Goal: Task Accomplishment & Management: Manage account settings

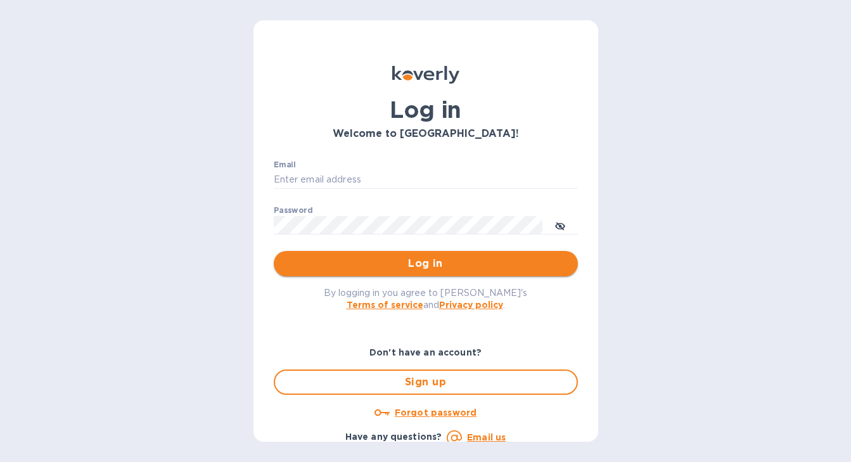
type input "[EMAIL_ADDRESS][DOMAIN_NAME]"
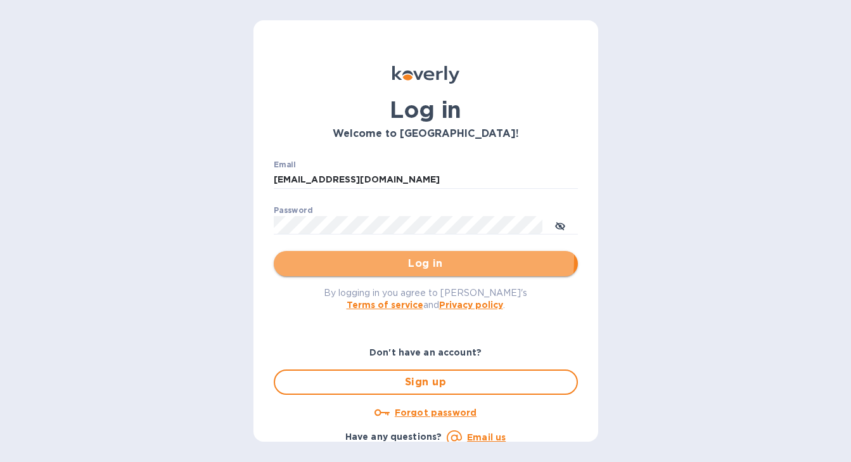
click at [354, 257] on span "Log in" at bounding box center [426, 263] width 284 height 15
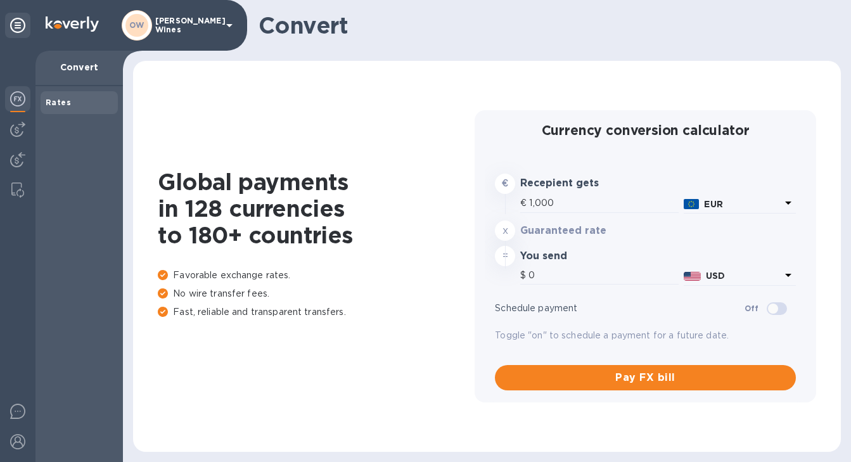
type input "1,168.9"
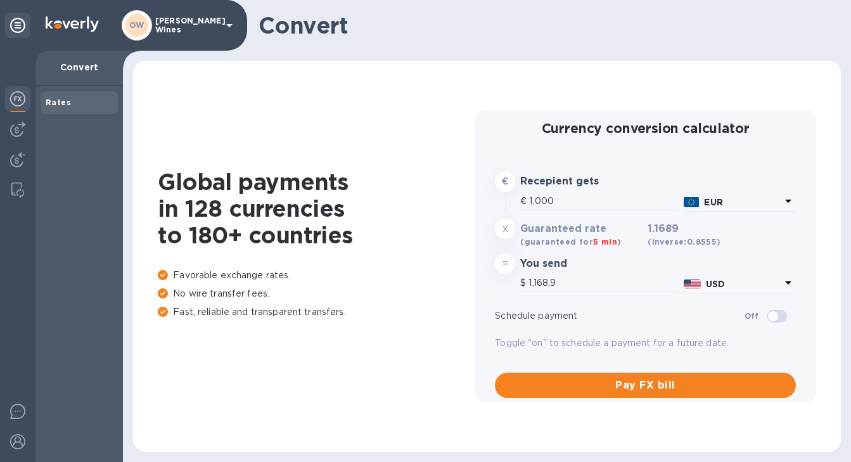
click at [13, 98] on img at bounding box center [17, 98] width 15 height 15
click at [23, 133] on img at bounding box center [17, 129] width 15 height 15
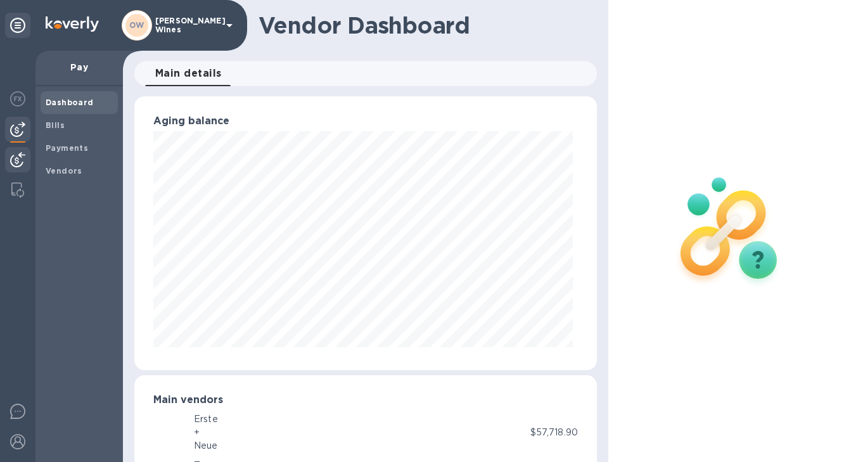
scroll to position [633752, 633568]
click at [56, 125] on b "Bills" at bounding box center [55, 125] width 19 height 10
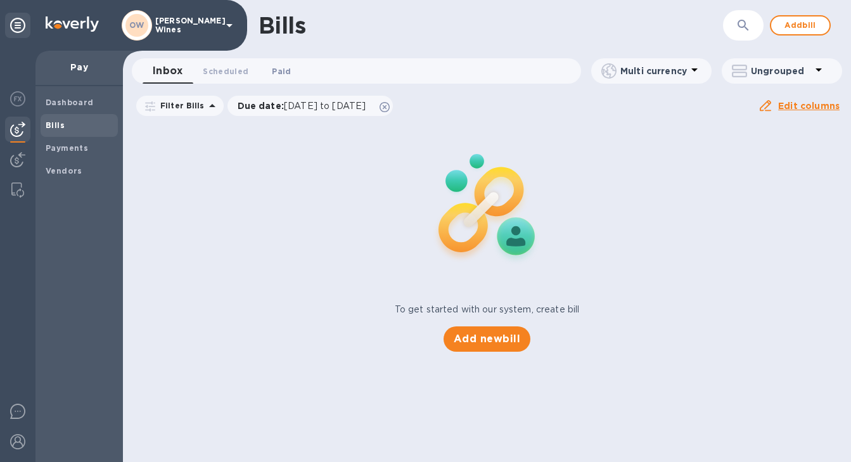
click at [288, 70] on span "Paid 0" at bounding box center [281, 71] width 25 height 13
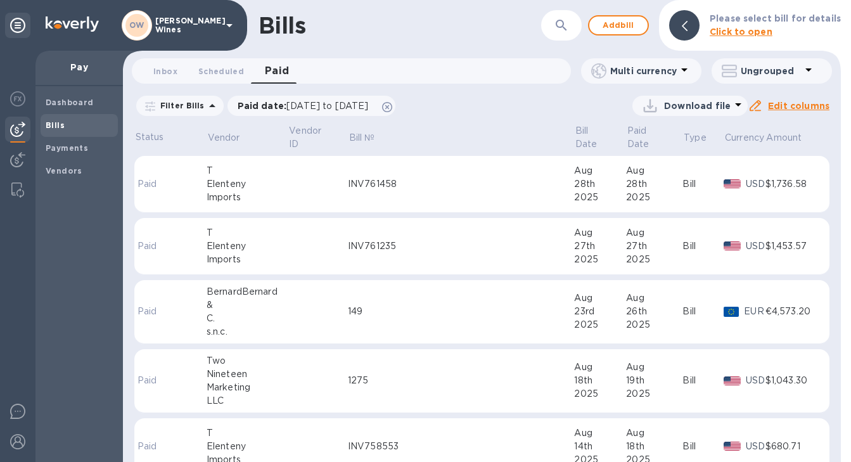
click at [221, 245] on div "Elenteny" at bounding box center [248, 246] width 82 height 13
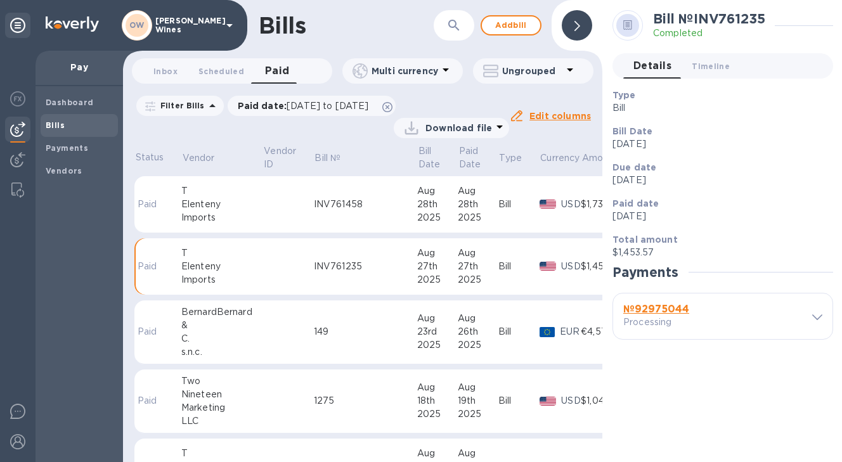
click at [668, 304] on b "№ 92975044" at bounding box center [656, 309] width 66 height 12
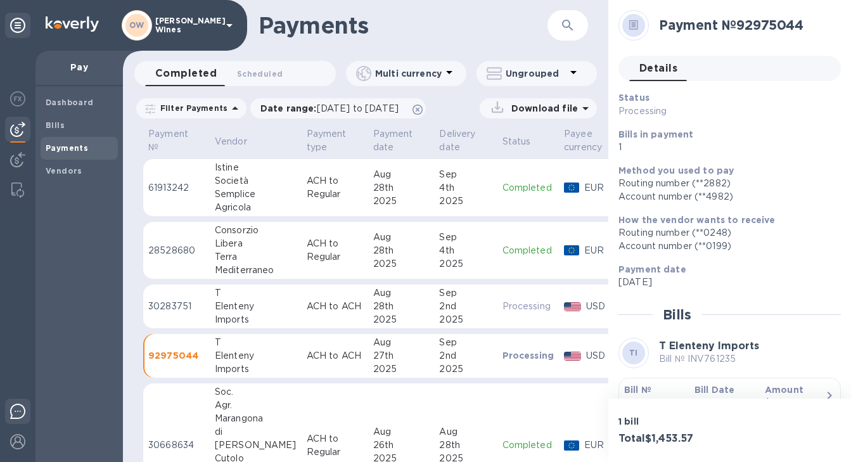
click at [22, 410] on img at bounding box center [17, 411] width 15 height 15
click at [231, 187] on div "Società" at bounding box center [256, 180] width 82 height 13
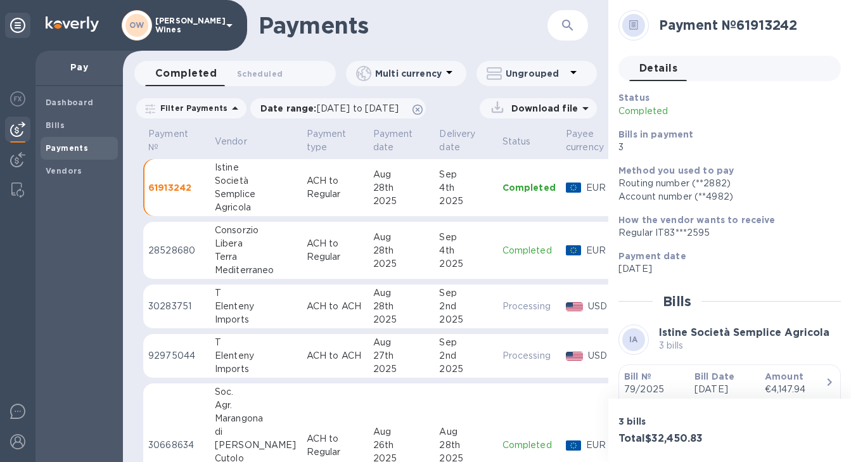
click at [389, 357] on div "27th" at bounding box center [401, 355] width 56 height 13
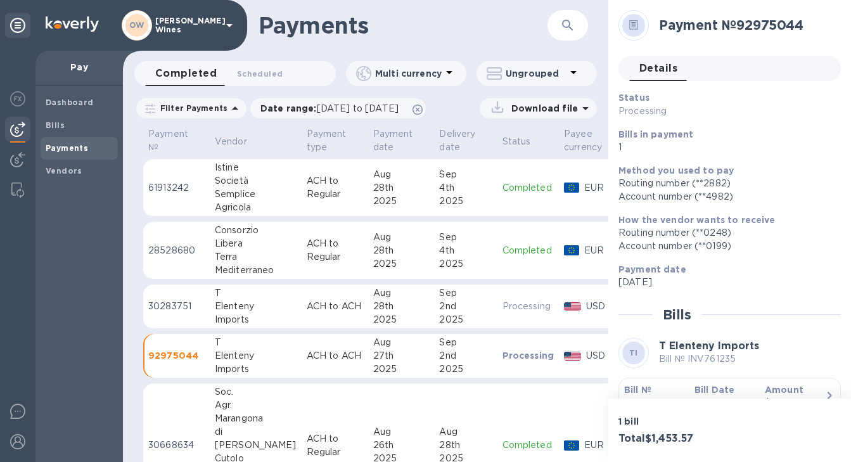
click at [257, 189] on div "Semplice" at bounding box center [256, 194] width 82 height 13
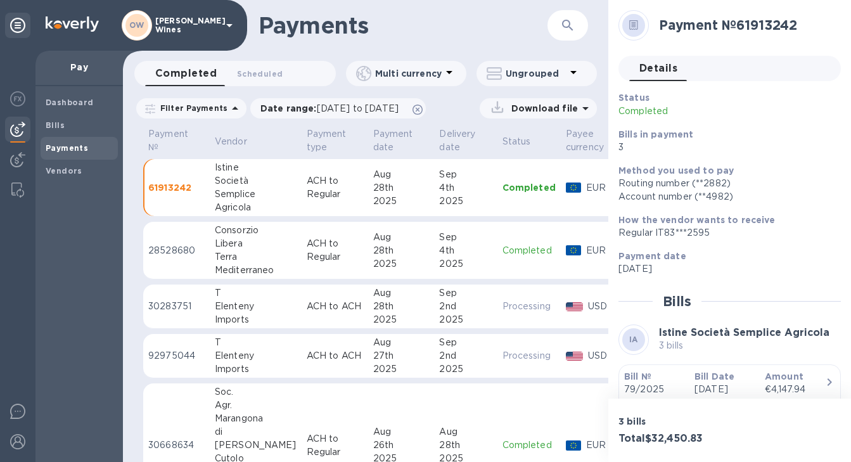
click at [236, 252] on div "Terra" at bounding box center [256, 256] width 82 height 13
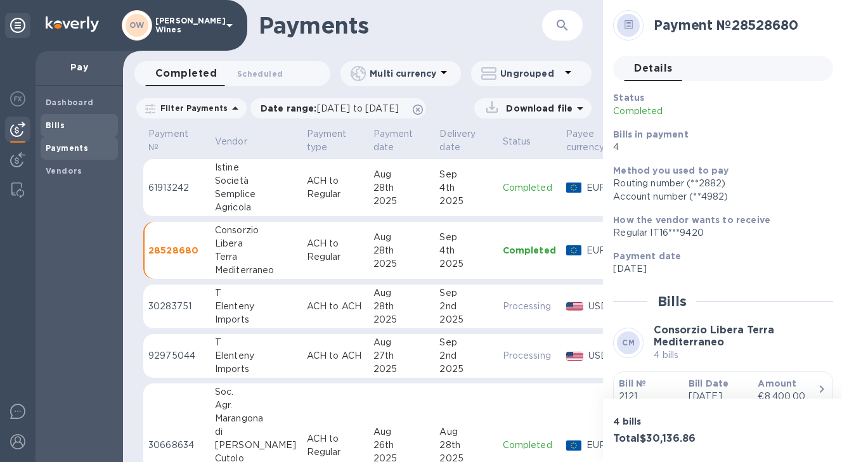
click at [51, 128] on b "Bills" at bounding box center [55, 125] width 19 height 10
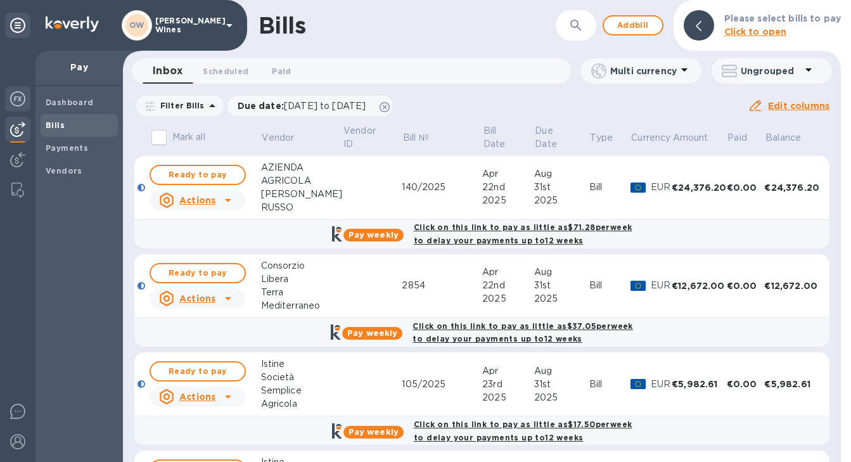
click at [19, 100] on img at bounding box center [17, 98] width 15 height 15
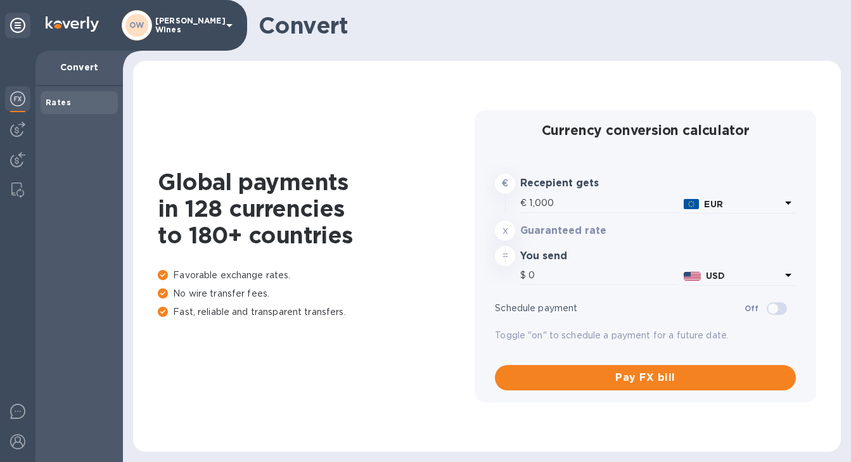
type input "1,169.5"
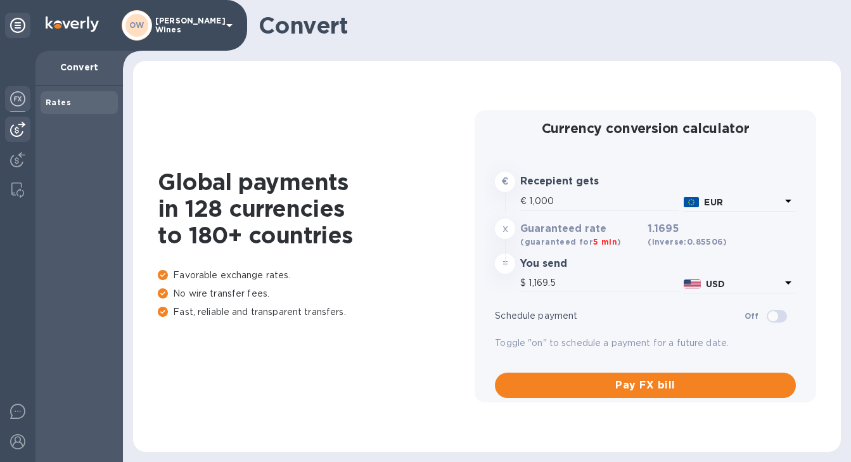
click at [18, 136] on img at bounding box center [17, 129] width 15 height 15
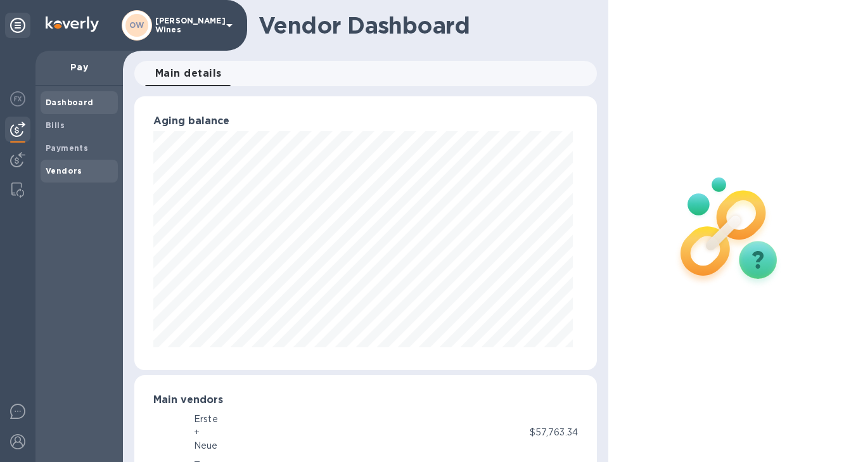
scroll to position [633752, 633568]
click at [66, 126] on span "Bills" at bounding box center [79, 125] width 67 height 13
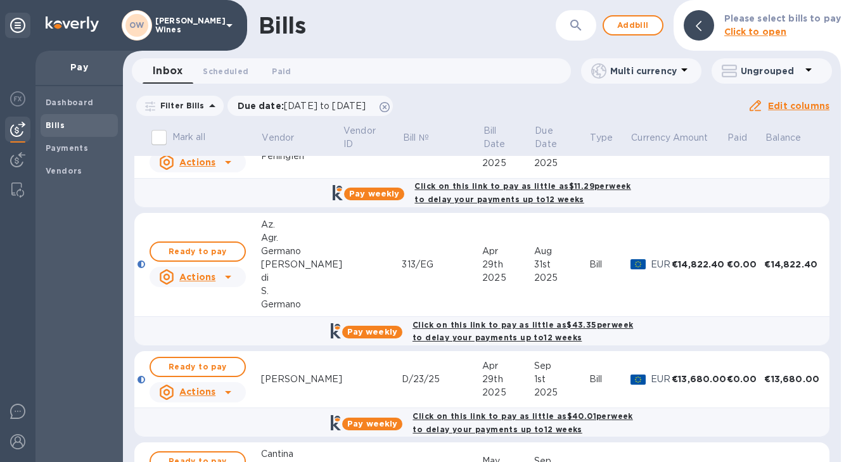
scroll to position [513, 0]
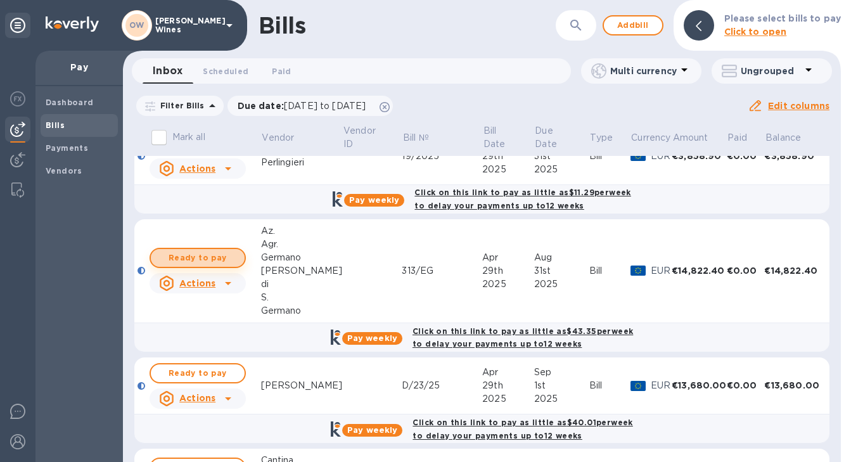
click at [205, 255] on span "Ready to pay" at bounding box center [198, 257] width 74 height 15
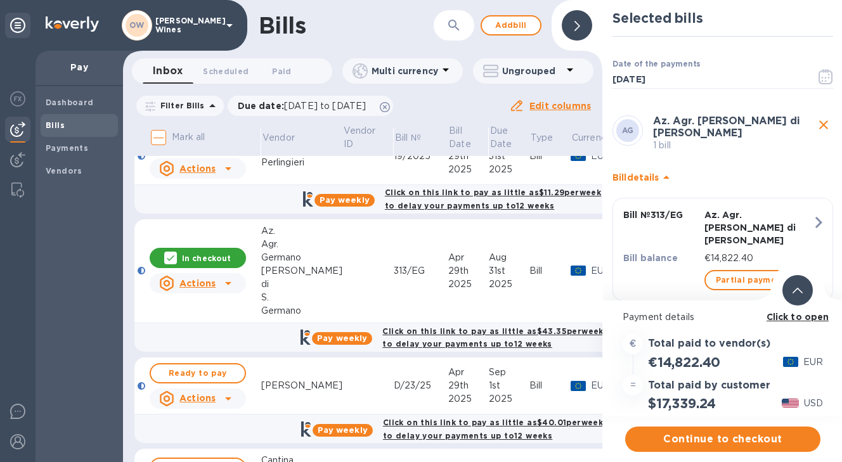
click at [795, 323] on p "Click to open" at bounding box center [798, 317] width 63 height 13
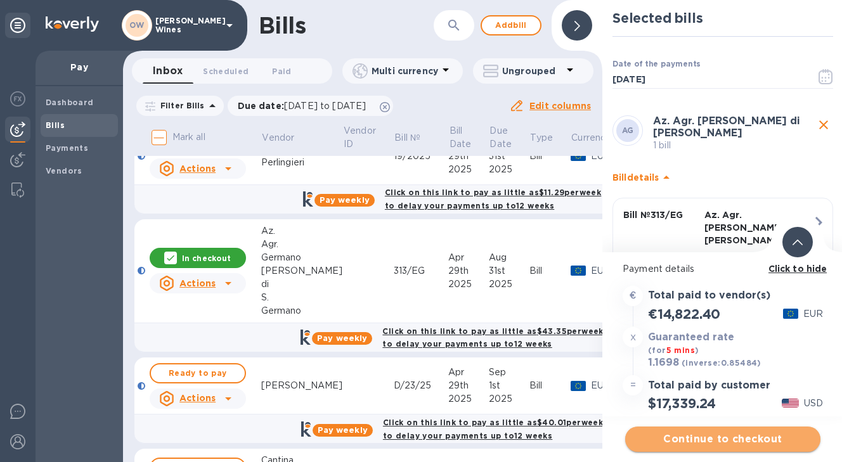
click at [728, 437] on span "Continue to checkout" at bounding box center [722, 439] width 175 height 15
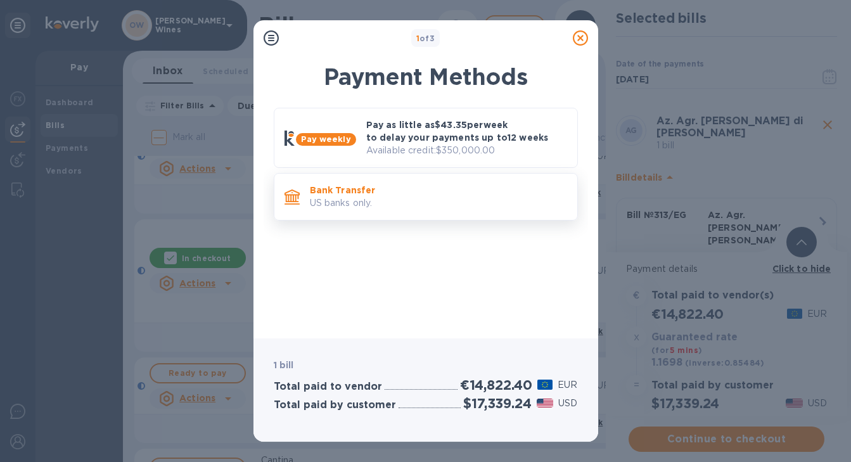
click at [372, 200] on p "US banks only." at bounding box center [438, 203] width 257 height 13
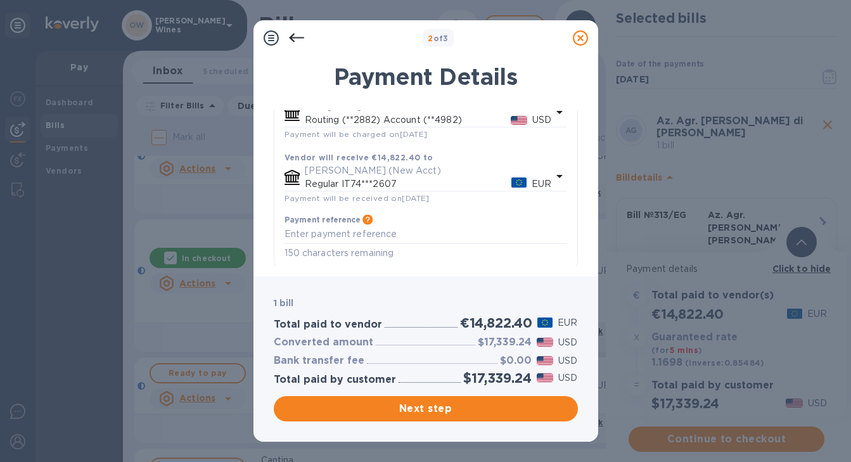
scroll to position [127, 0]
click at [420, 417] on button "Next step" at bounding box center [426, 408] width 304 height 25
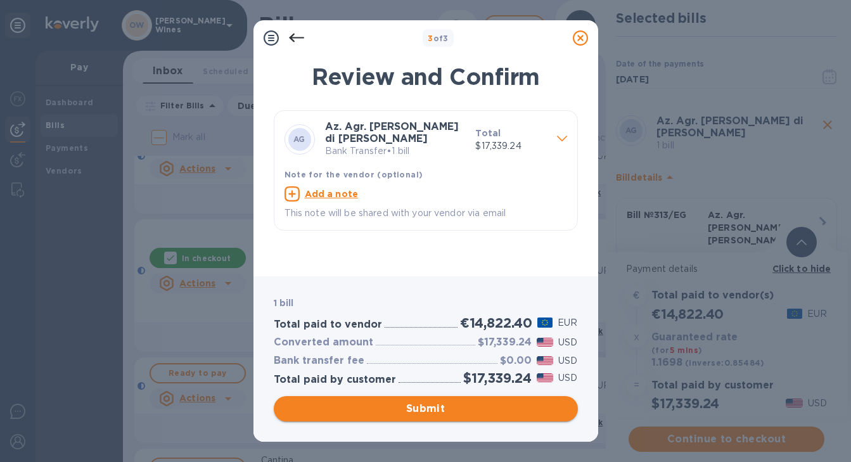
click at [420, 415] on span "Submit" at bounding box center [426, 408] width 284 height 15
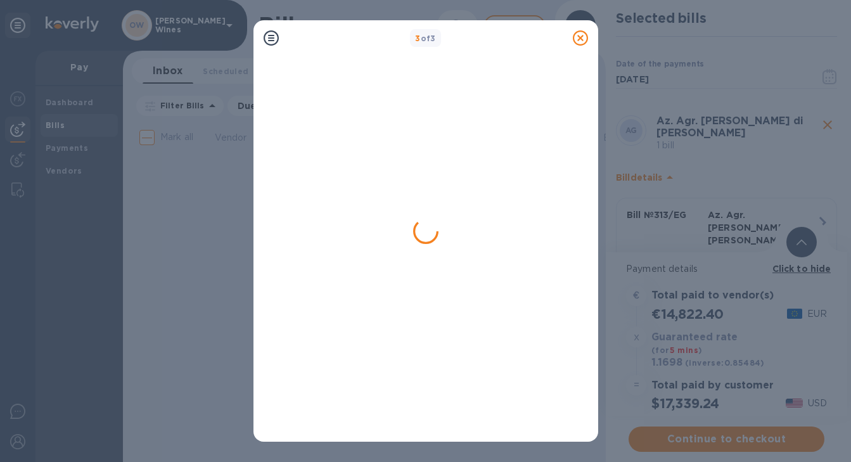
scroll to position [0, 0]
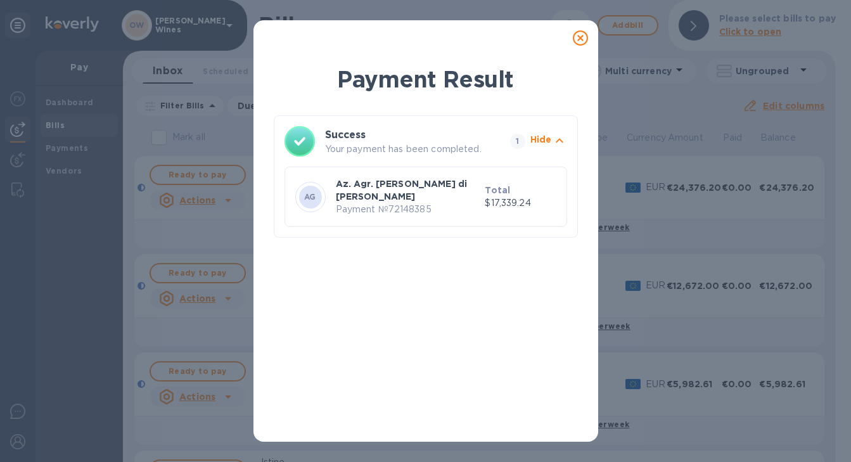
click at [577, 39] on icon at bounding box center [580, 37] width 15 height 15
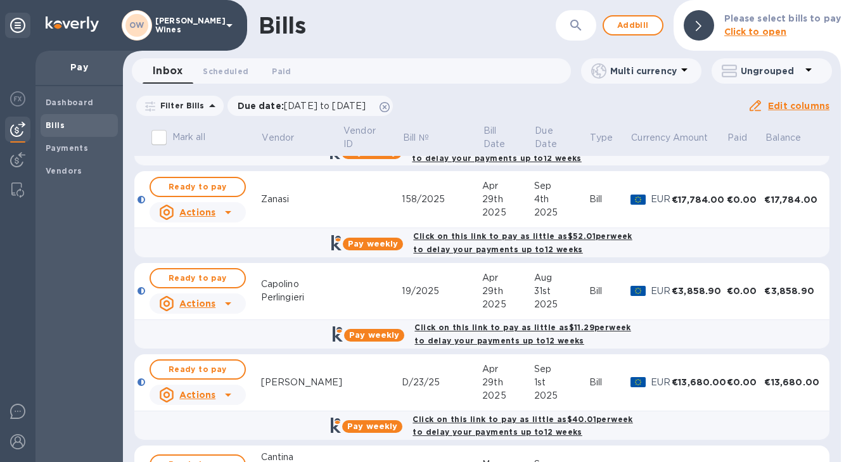
scroll to position [396, 0]
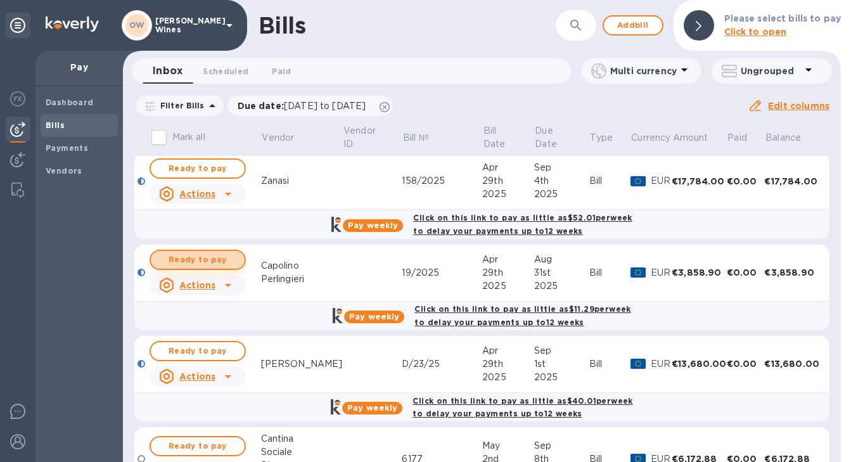
click at [207, 262] on span "Ready to pay" at bounding box center [198, 259] width 74 height 15
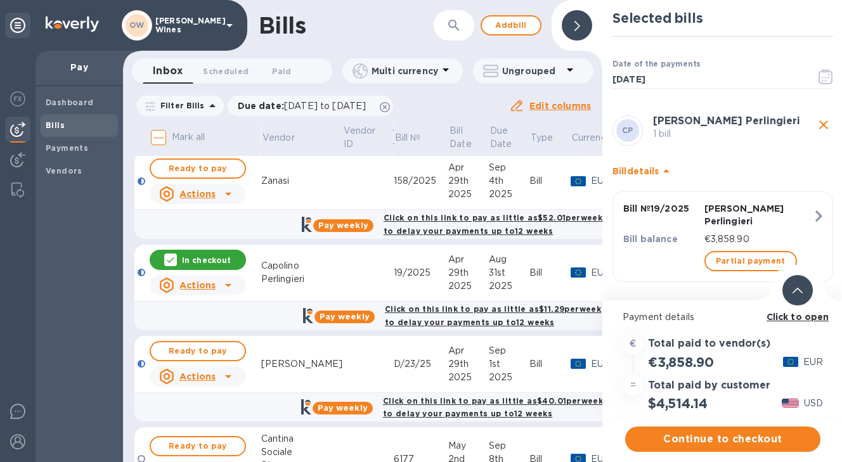
click at [801, 313] on b "Click to open" at bounding box center [798, 317] width 63 height 10
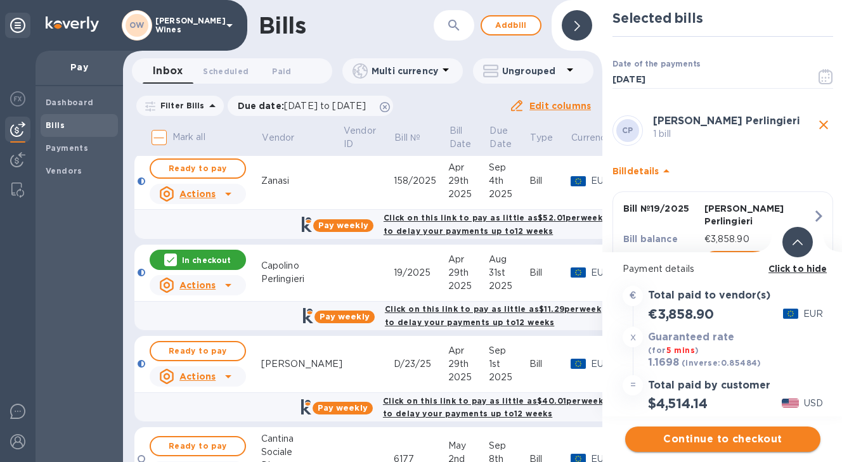
click at [703, 446] on span "Continue to checkout" at bounding box center [722, 439] width 175 height 15
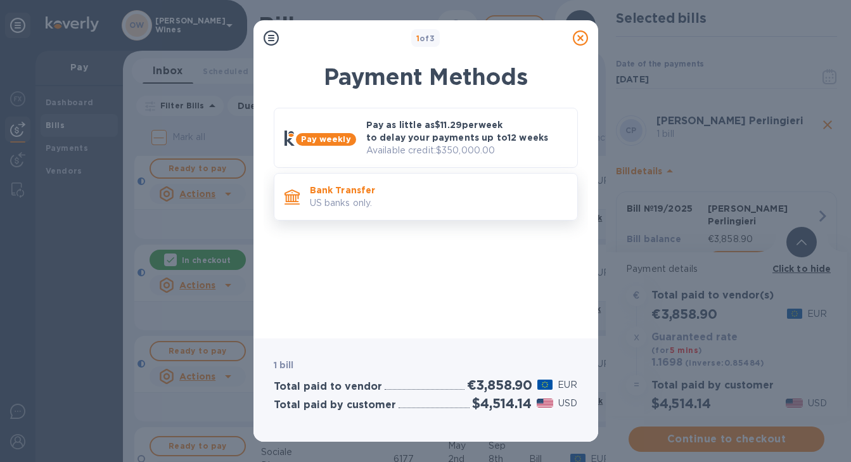
click at [379, 198] on p "US banks only." at bounding box center [438, 203] width 257 height 13
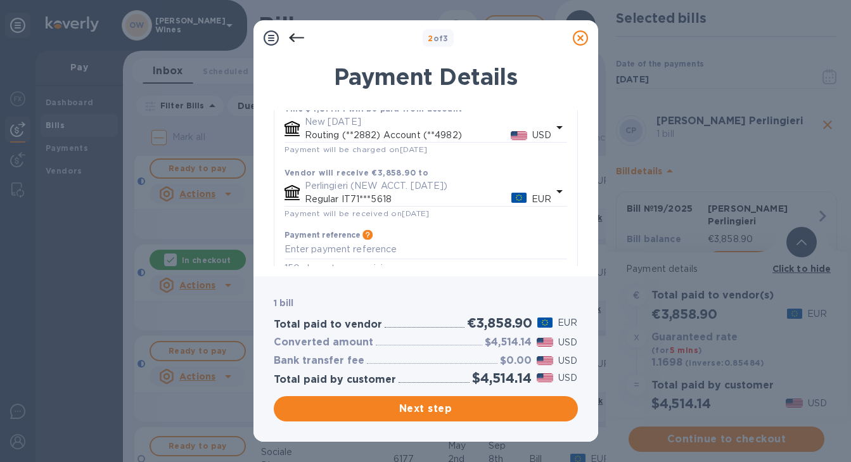
scroll to position [127, 0]
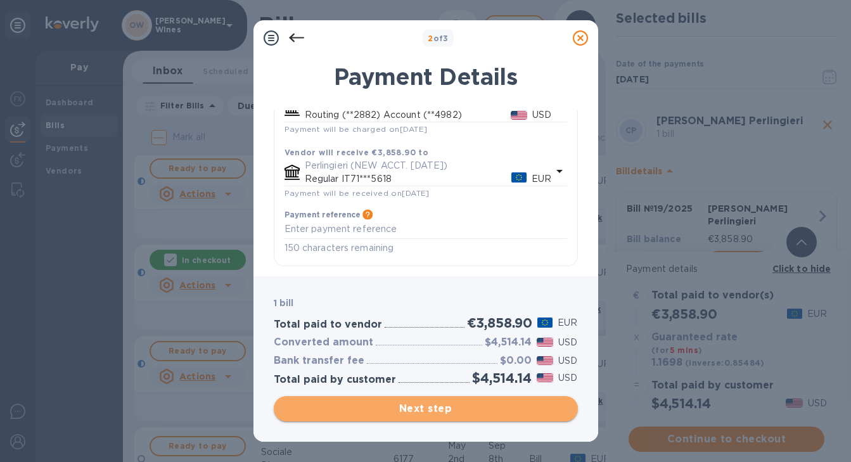
click at [418, 407] on span "Next step" at bounding box center [426, 408] width 284 height 15
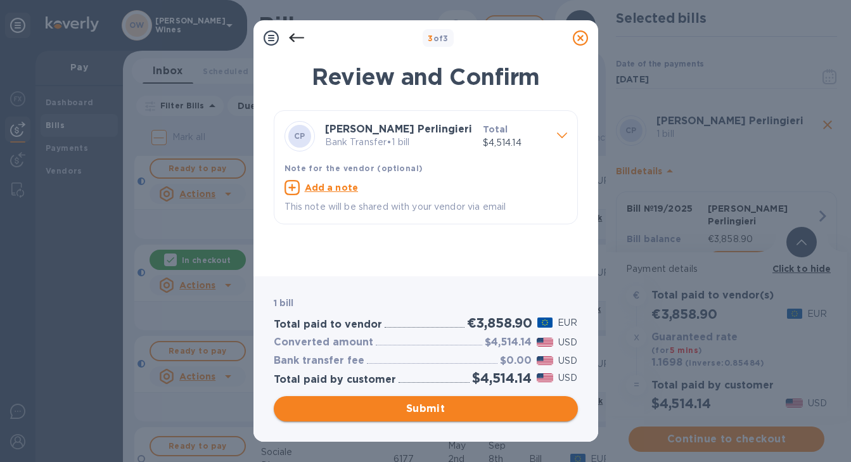
click at [439, 410] on span "Submit" at bounding box center [426, 408] width 284 height 15
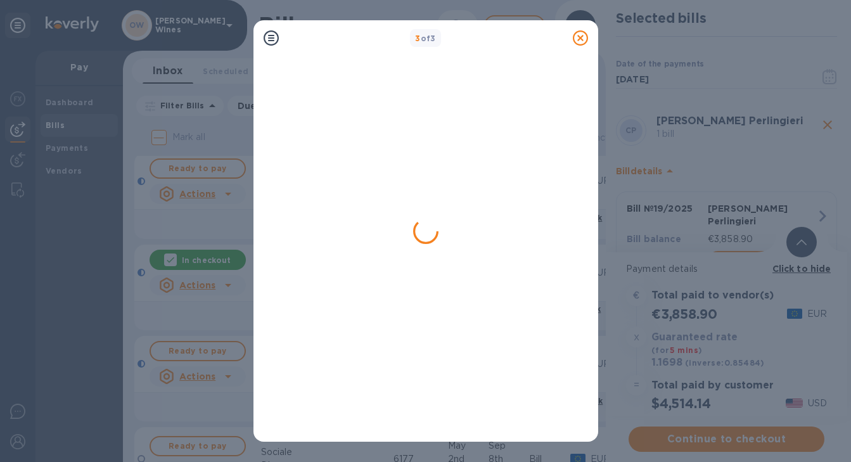
scroll to position [0, 0]
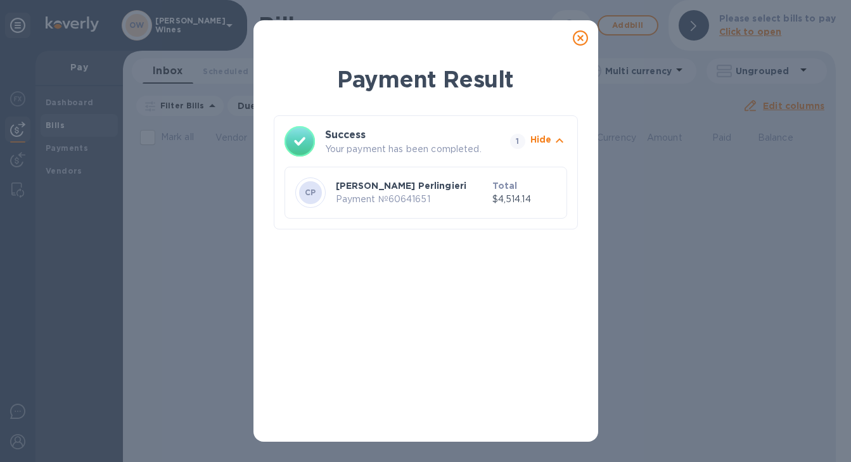
click at [581, 39] on icon at bounding box center [580, 37] width 15 height 15
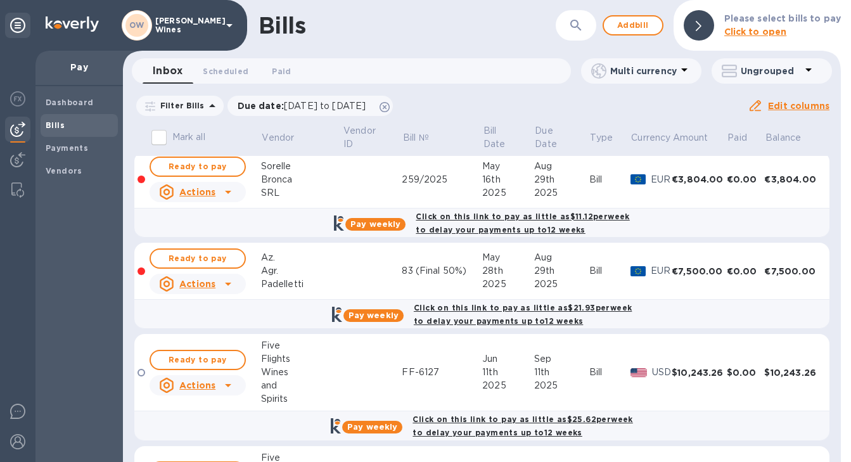
scroll to position [1147, 0]
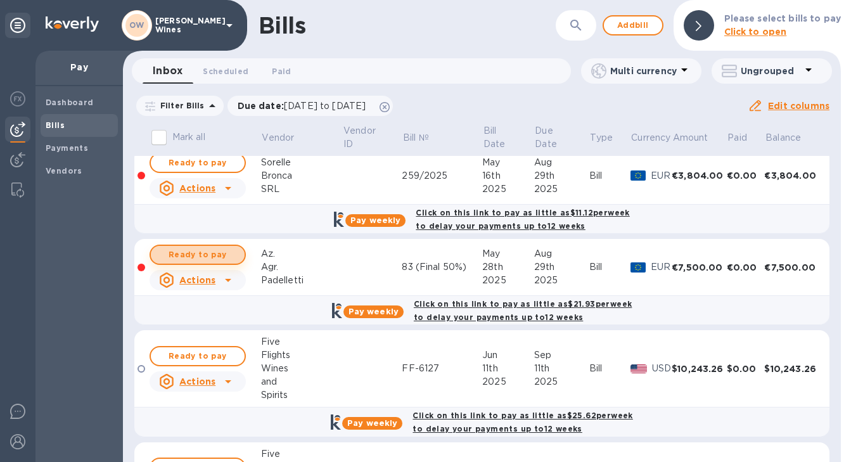
click at [184, 257] on span "Ready to pay" at bounding box center [198, 254] width 74 height 15
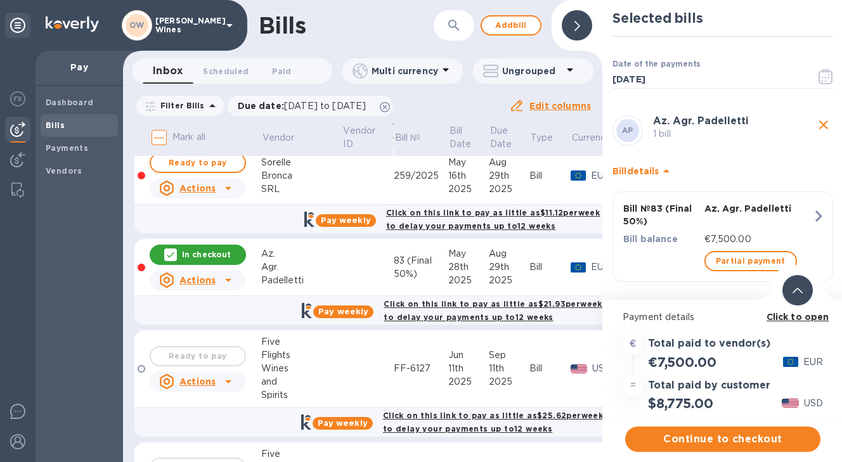
click at [798, 319] on b "Click to open" at bounding box center [798, 317] width 63 height 10
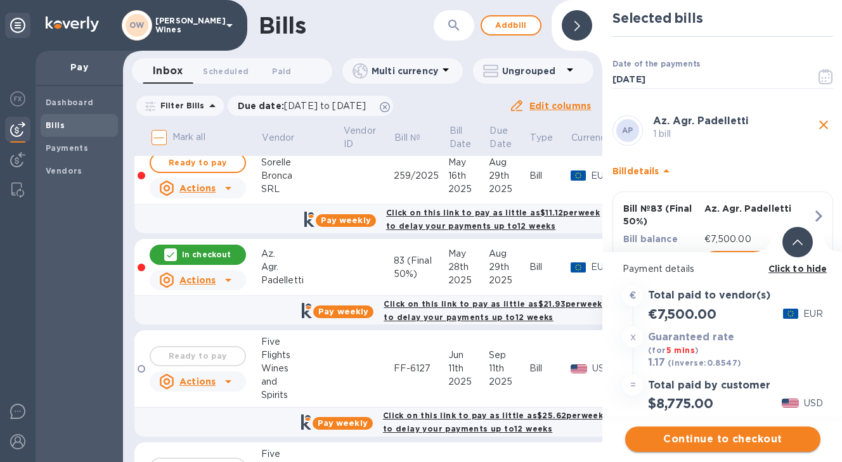
click at [723, 443] on span "Continue to checkout" at bounding box center [722, 439] width 175 height 15
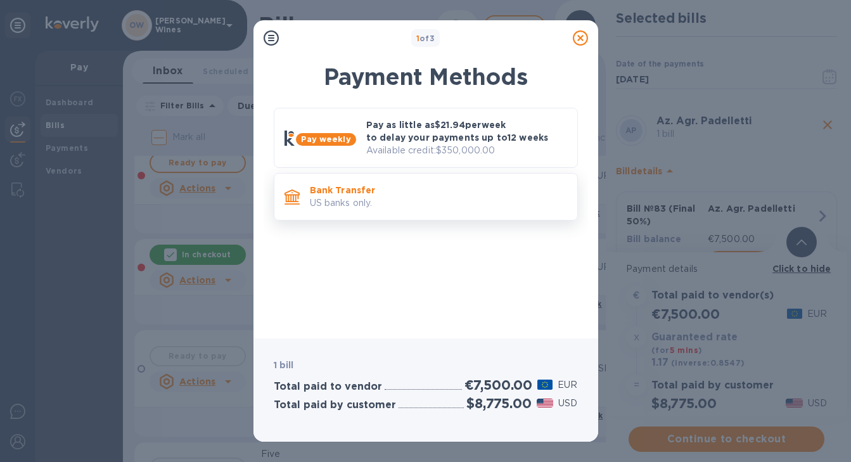
click at [354, 174] on div "Bank Transfer US banks only." at bounding box center [426, 197] width 304 height 48
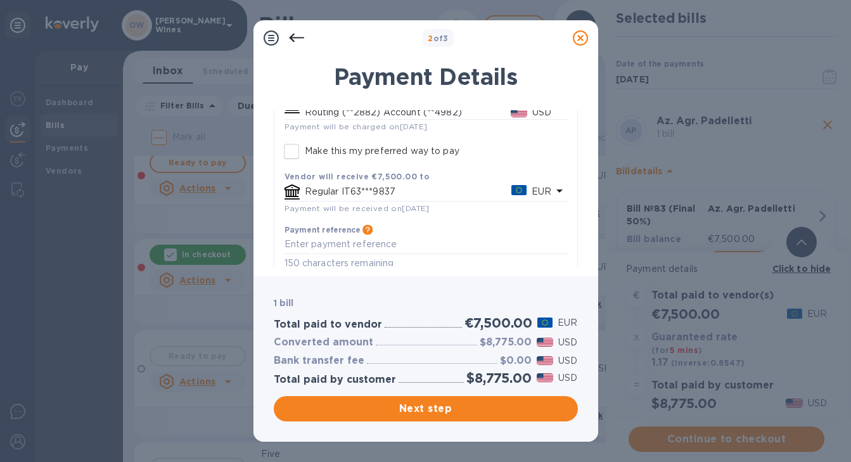
scroll to position [145, 0]
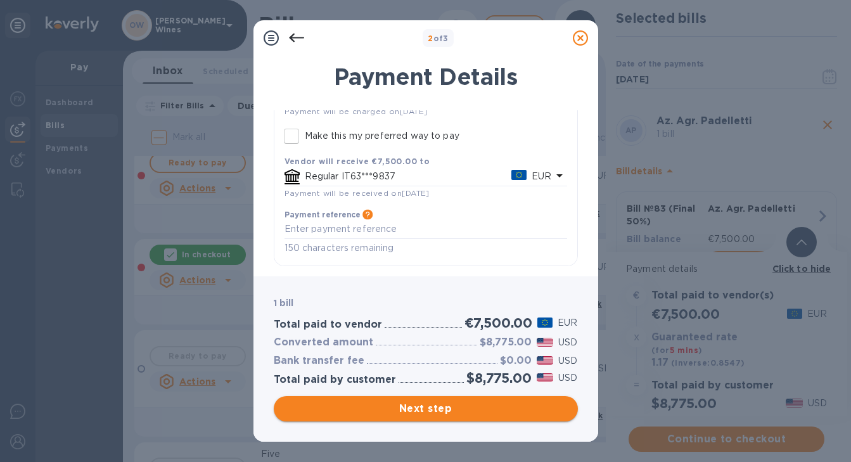
click at [434, 404] on span "Next step" at bounding box center [426, 408] width 284 height 15
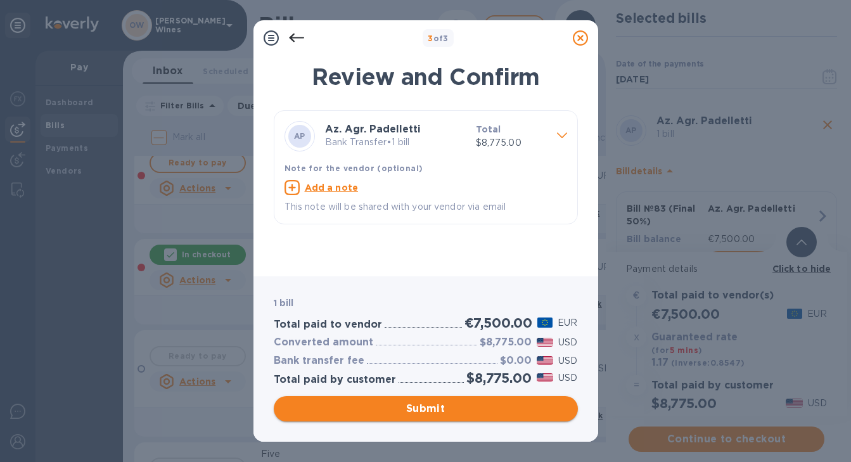
click at [432, 409] on span "Submit" at bounding box center [426, 408] width 284 height 15
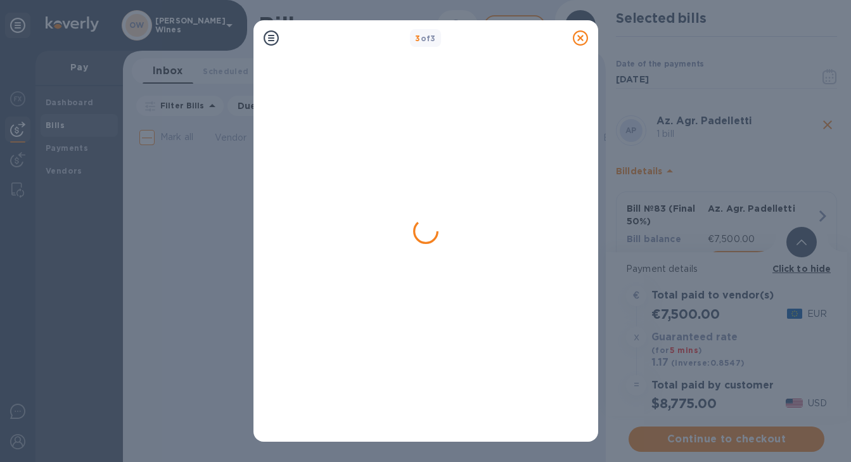
scroll to position [0, 0]
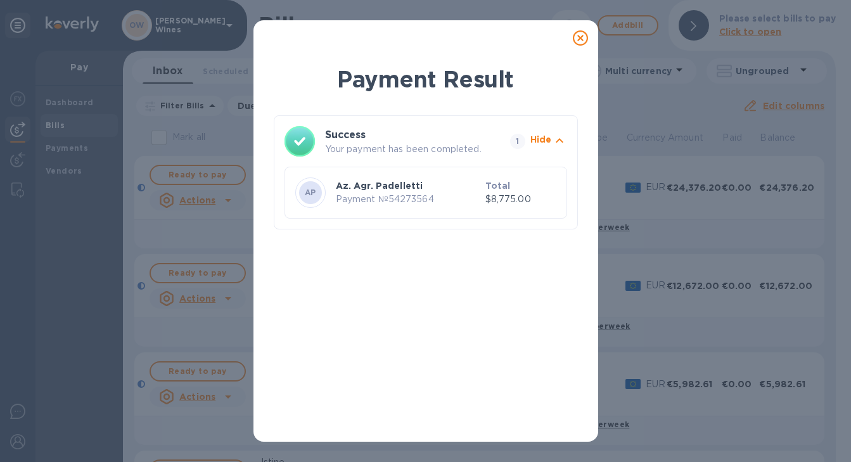
click at [585, 36] on icon at bounding box center [580, 37] width 15 height 15
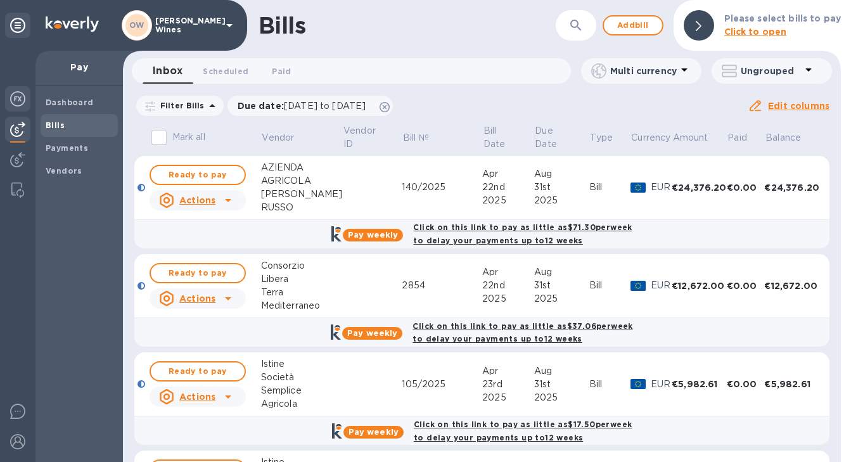
click at [18, 98] on img at bounding box center [17, 98] width 15 height 15
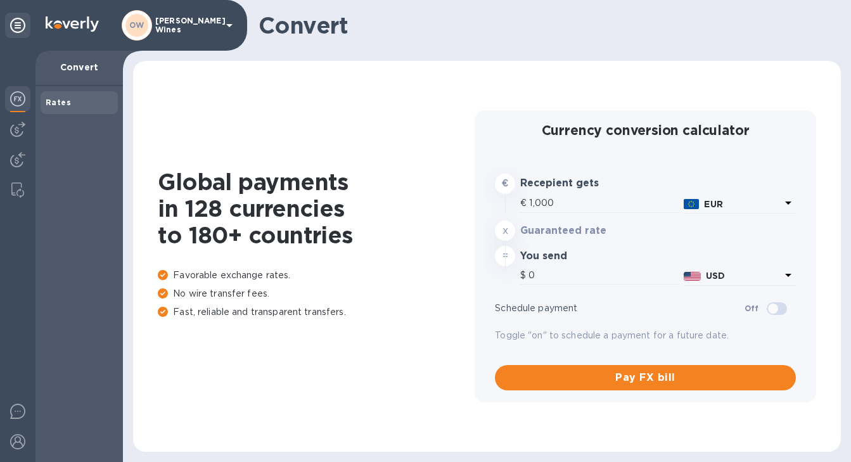
type input "1,170"
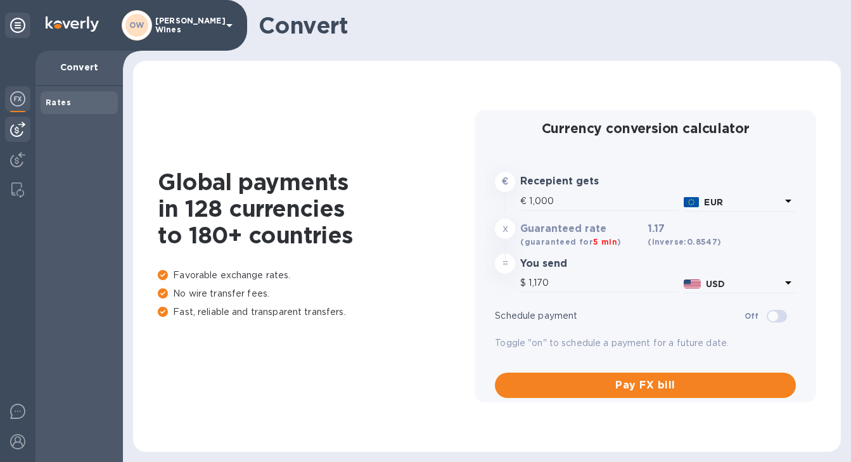
click at [17, 133] on img at bounding box center [17, 129] width 15 height 15
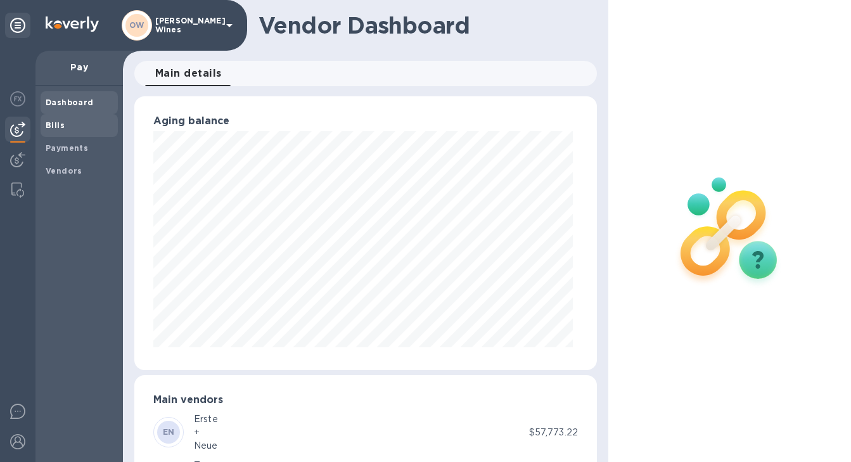
scroll to position [274, 458]
click at [59, 127] on b "Bills" at bounding box center [55, 125] width 19 height 10
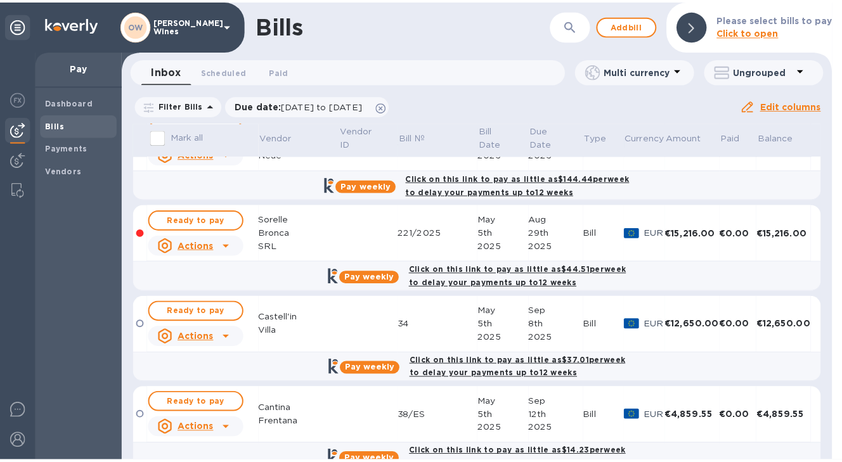
scroll to position [841, 0]
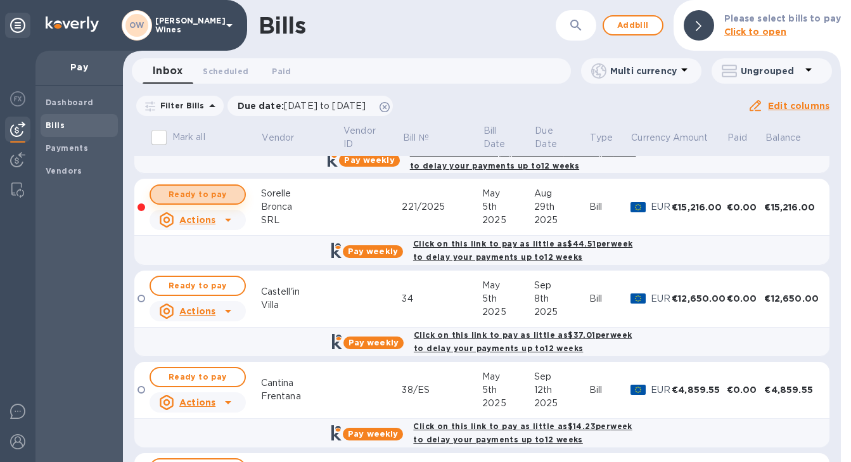
click at [195, 191] on span "Ready to pay" at bounding box center [198, 194] width 74 height 15
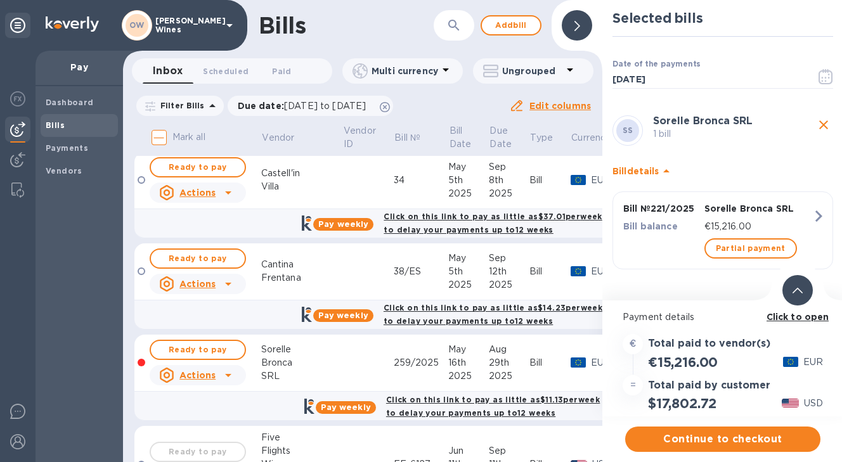
scroll to position [950, 0]
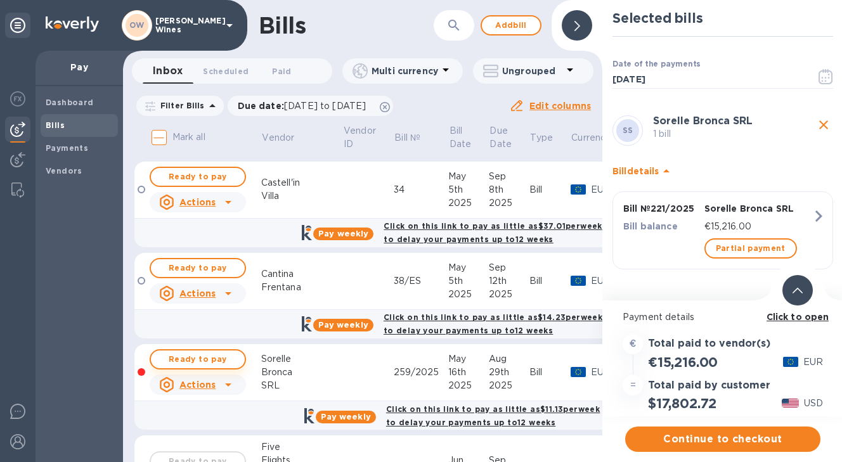
click at [212, 352] on span "Ready to pay" at bounding box center [198, 359] width 74 height 15
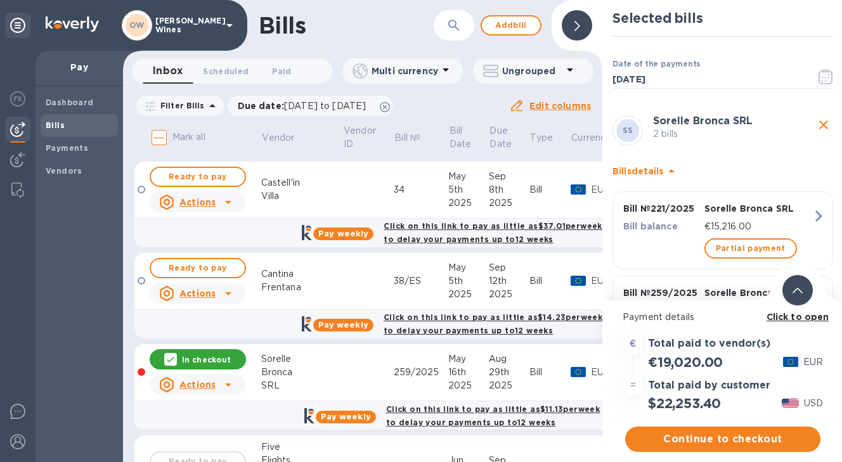
click at [798, 312] on b "Click to open" at bounding box center [798, 317] width 63 height 10
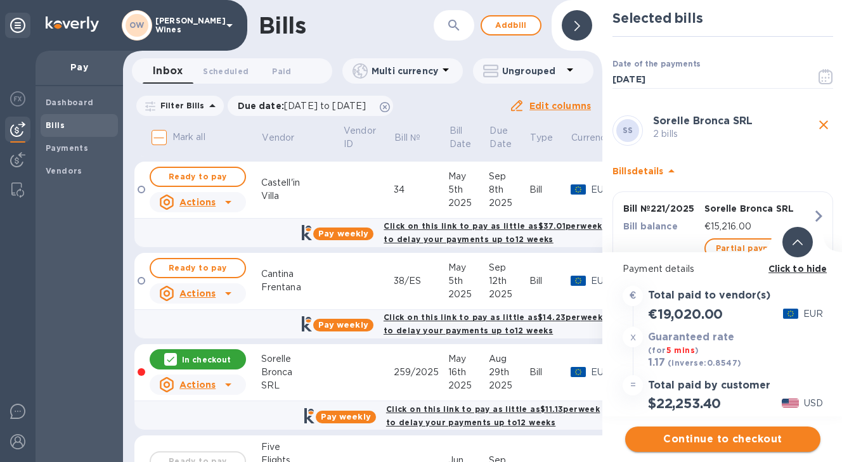
click at [723, 434] on span "Continue to checkout" at bounding box center [722, 439] width 175 height 15
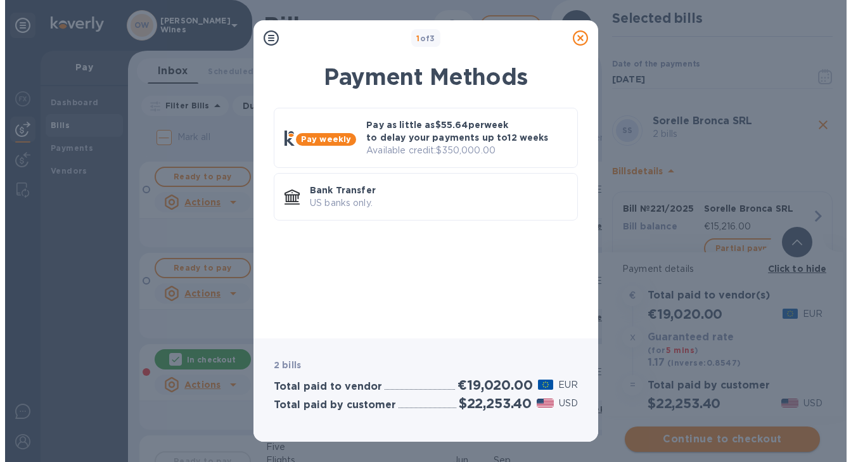
scroll to position [0, 0]
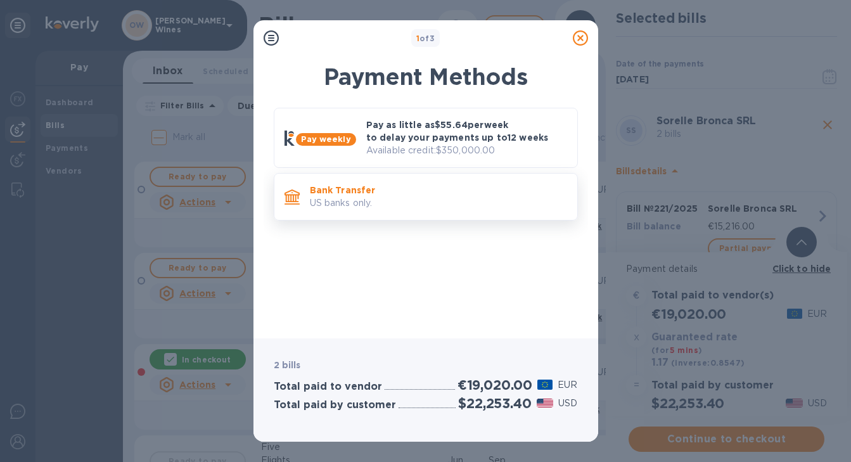
click at [437, 190] on p "Bank Transfer" at bounding box center [438, 190] width 257 height 13
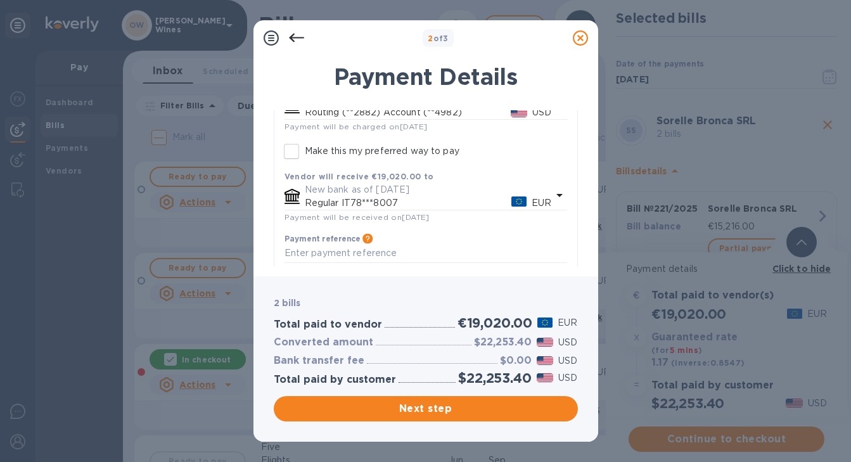
scroll to position [153, 0]
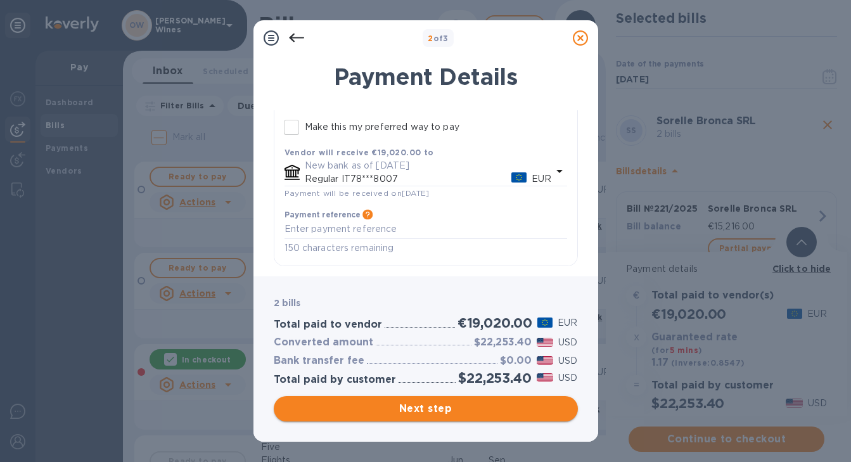
click at [481, 406] on span "Next step" at bounding box center [426, 408] width 284 height 15
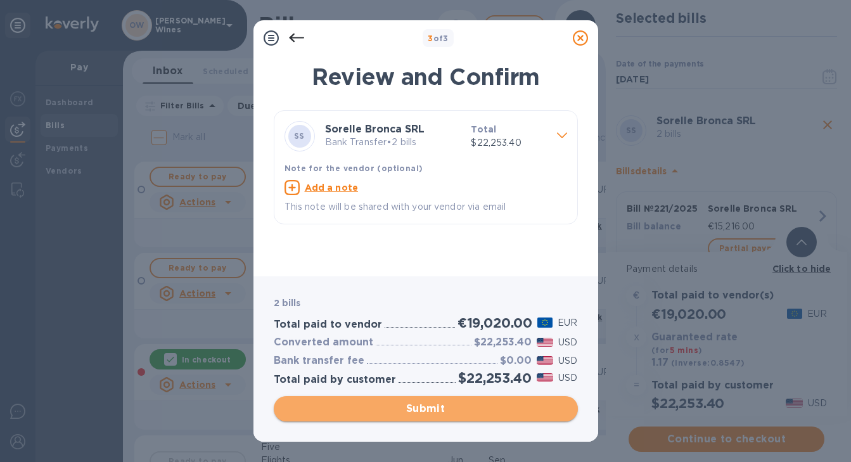
click at [450, 410] on span "Submit" at bounding box center [426, 408] width 284 height 15
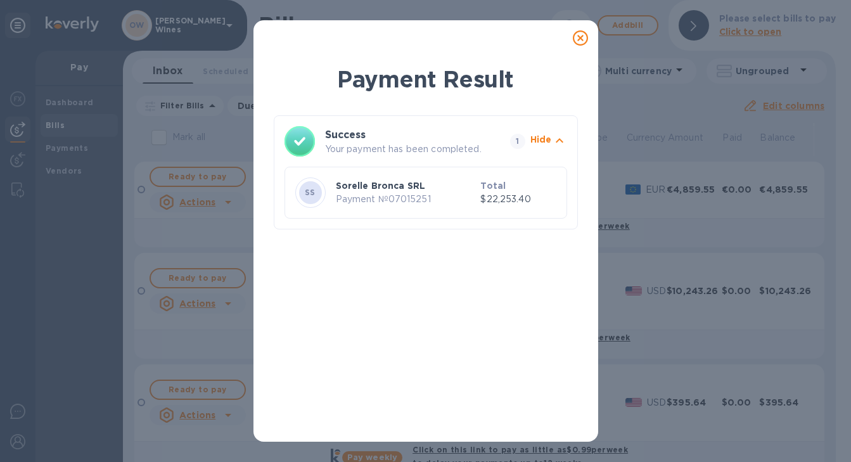
scroll to position [0, 0]
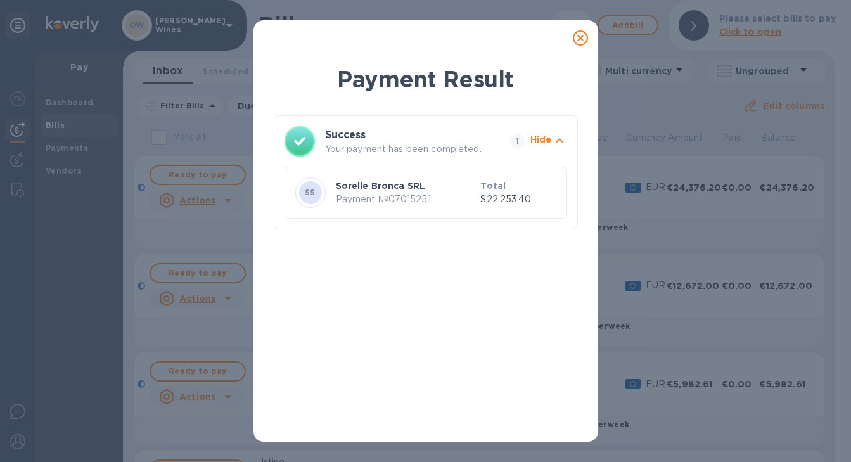
click at [585, 38] on icon at bounding box center [580, 37] width 15 height 15
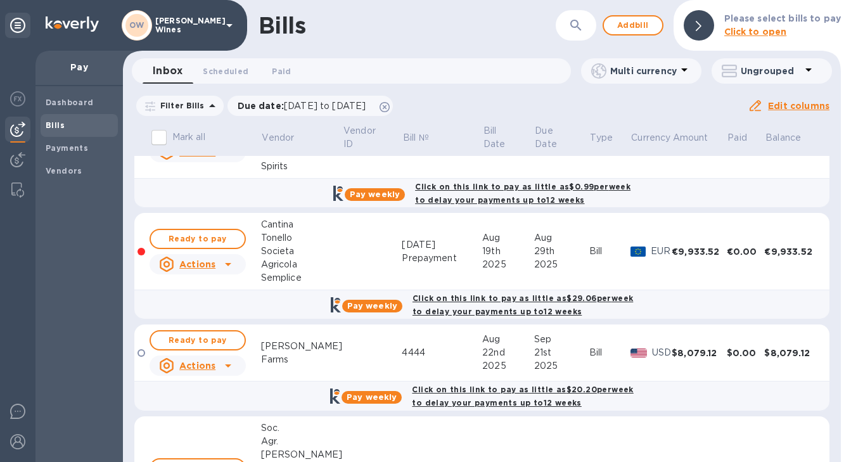
scroll to position [1215, 0]
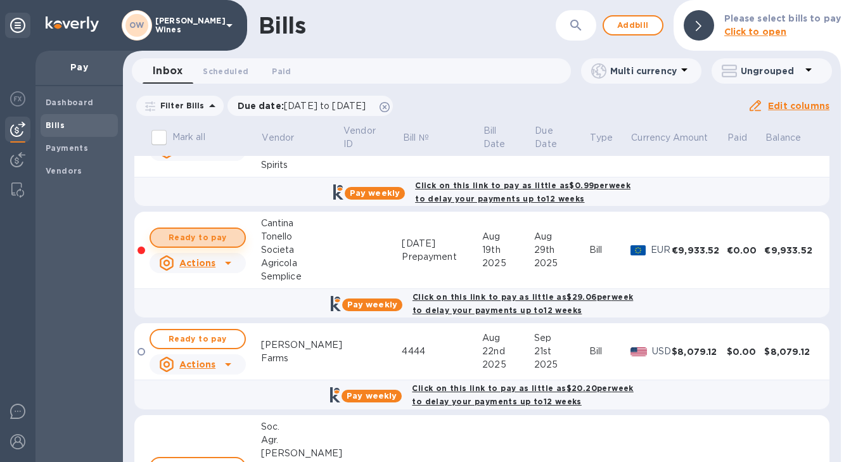
click at [191, 237] on span "Ready to pay" at bounding box center [198, 237] width 74 height 15
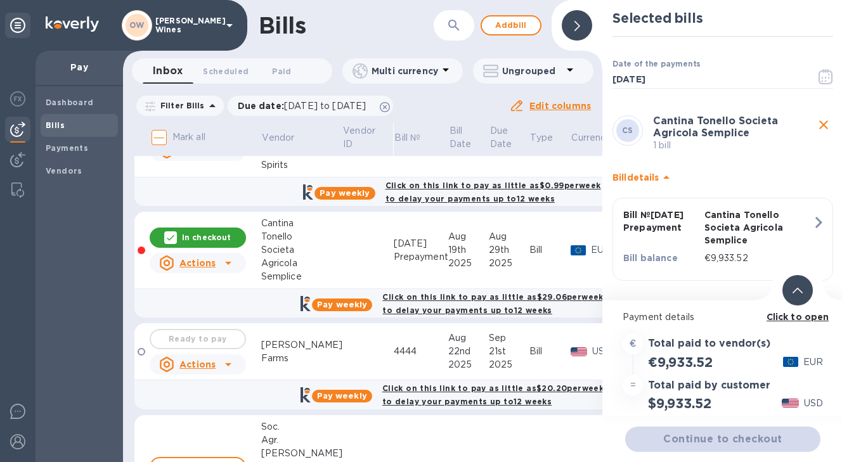
click at [806, 314] on b "Click to open" at bounding box center [798, 317] width 63 height 10
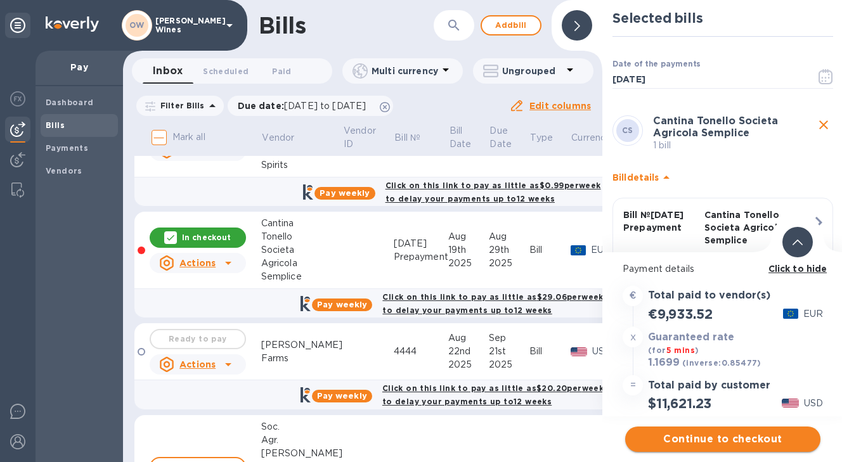
click at [726, 450] on button "Continue to checkout" at bounding box center [722, 439] width 195 height 25
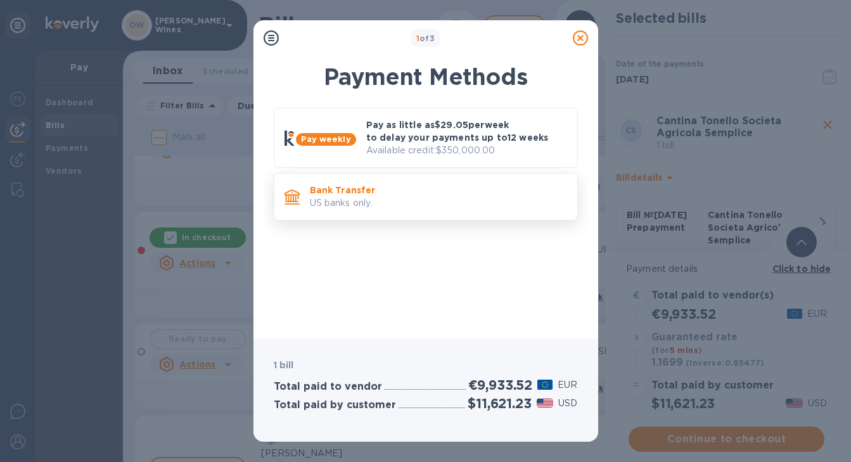
click at [409, 205] on p "US banks only." at bounding box center [438, 203] width 257 height 13
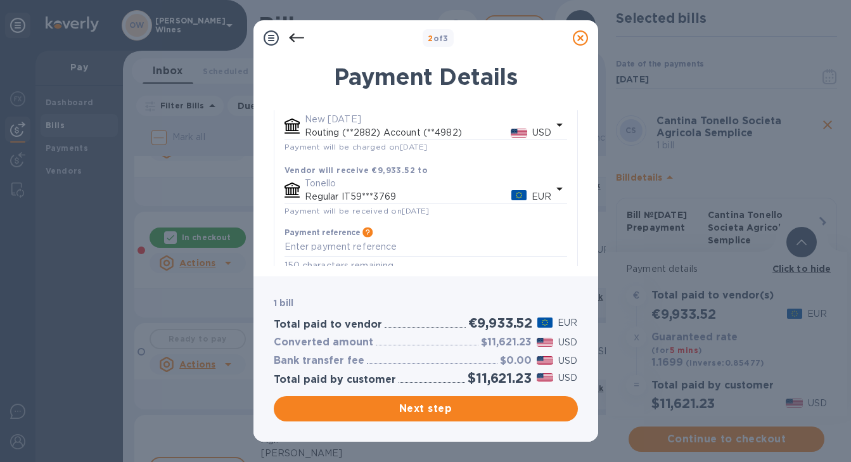
scroll to position [112, 0]
click at [451, 406] on span "Next step" at bounding box center [426, 408] width 284 height 15
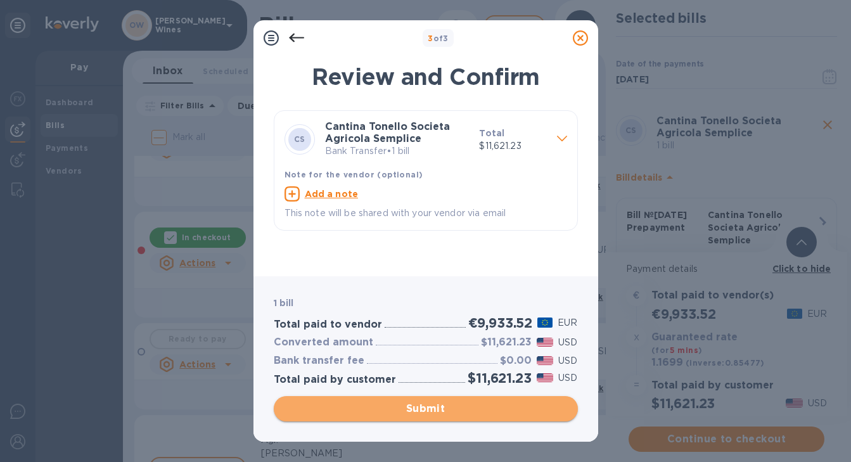
click at [409, 410] on span "Submit" at bounding box center [426, 408] width 284 height 15
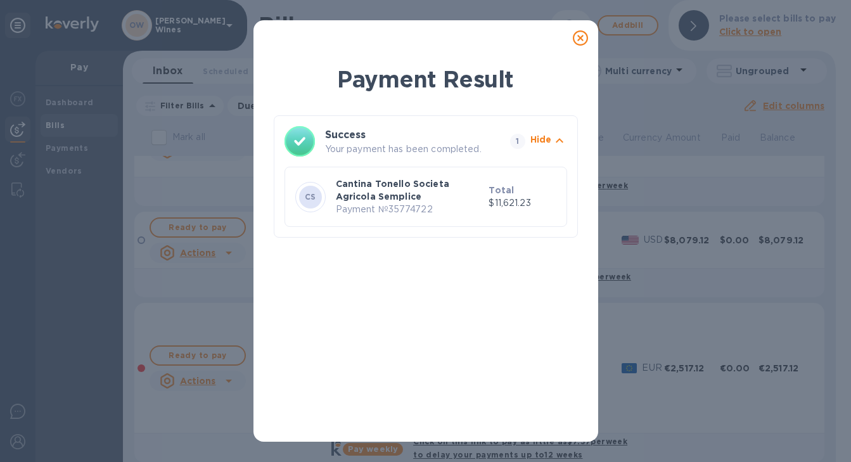
scroll to position [0, 0]
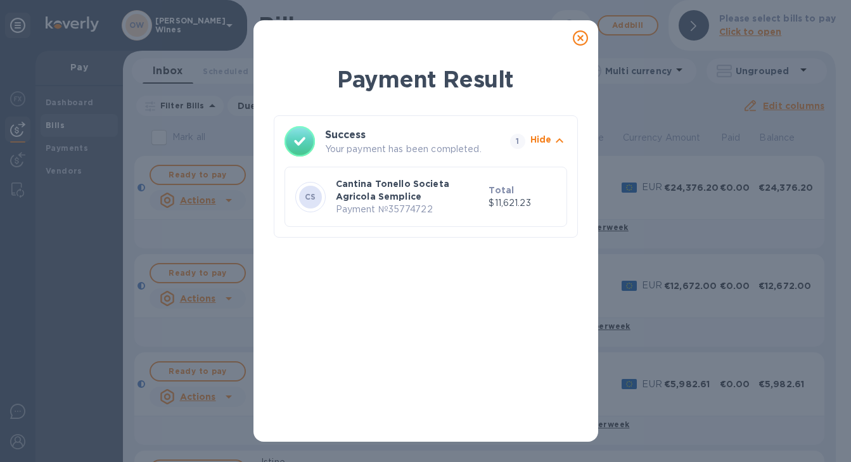
click at [583, 34] on icon at bounding box center [580, 37] width 15 height 15
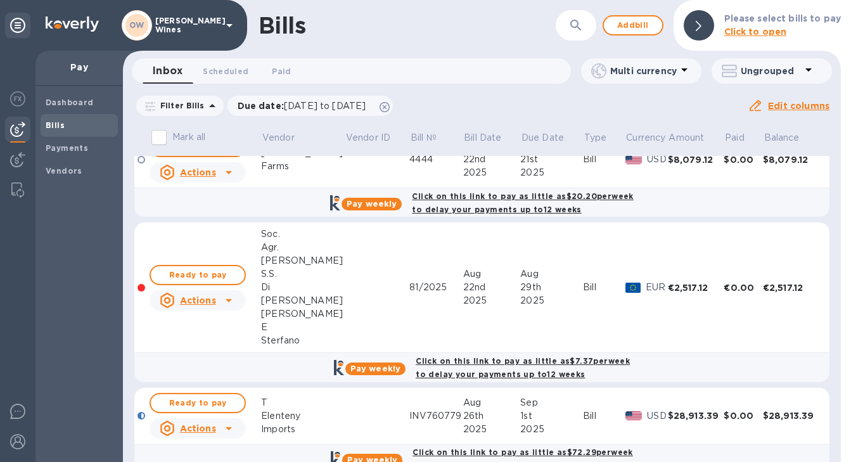
scroll to position [1307, 0]
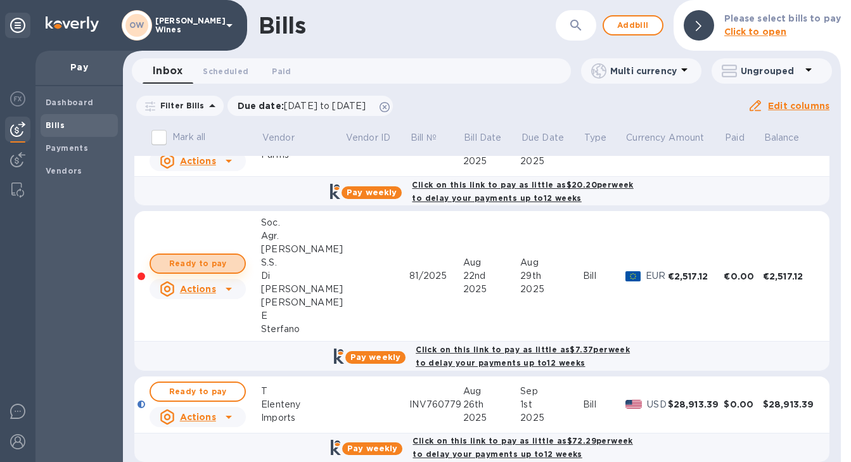
click at [197, 262] on span "Ready to pay" at bounding box center [198, 263] width 74 height 15
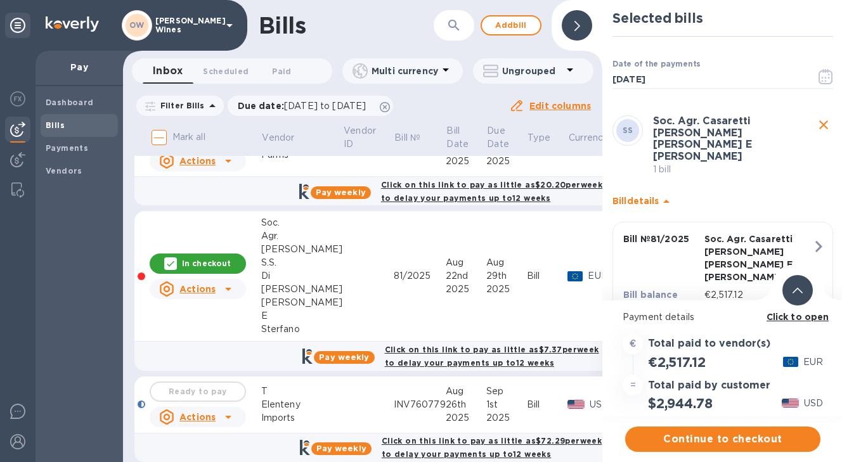
click at [803, 320] on b "Click to open" at bounding box center [798, 317] width 63 height 10
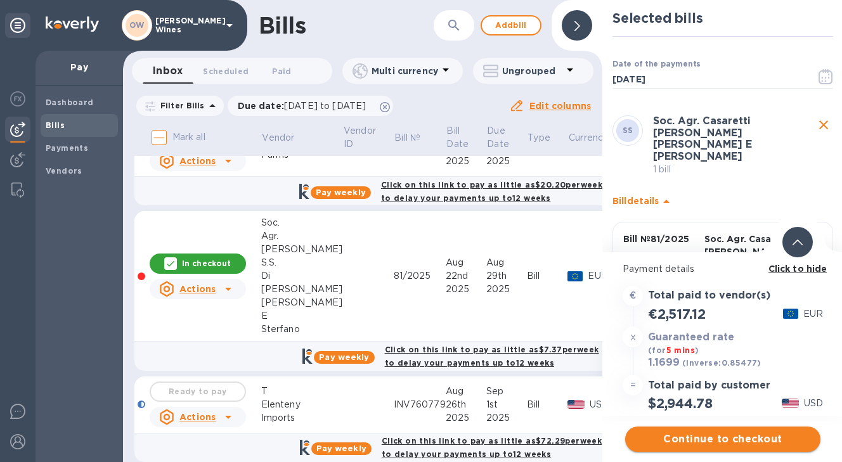
click at [725, 442] on span "Continue to checkout" at bounding box center [722, 439] width 175 height 15
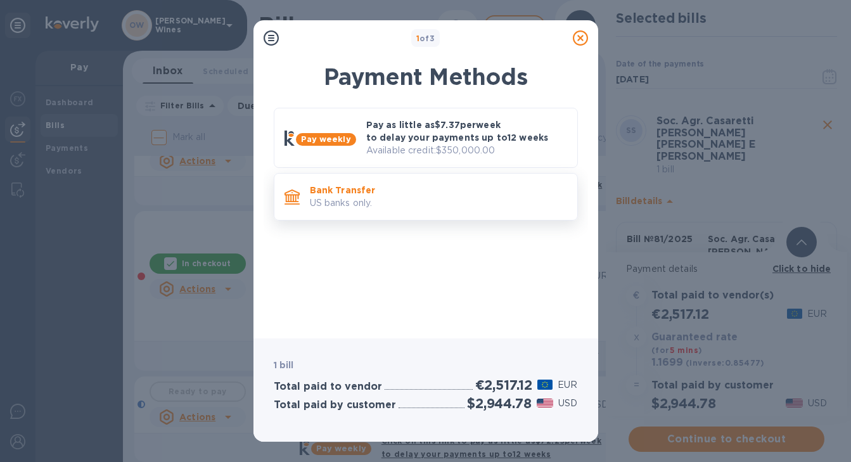
click at [358, 190] on p "Bank Transfer" at bounding box center [438, 190] width 257 height 13
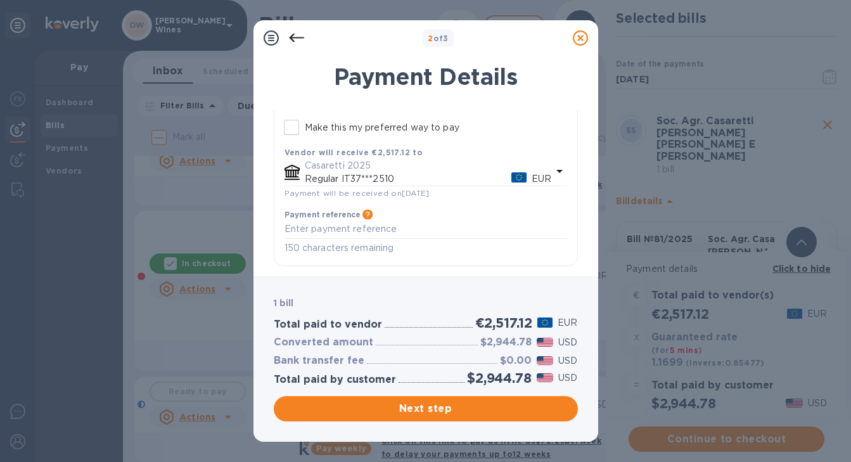
scroll to position [160, 0]
click at [431, 412] on span "Next step" at bounding box center [426, 408] width 284 height 15
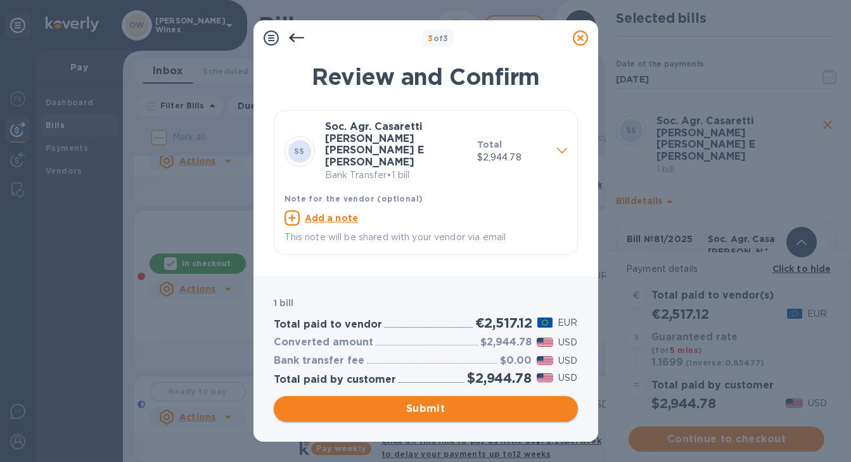
click at [431, 412] on span "Submit" at bounding box center [426, 408] width 284 height 15
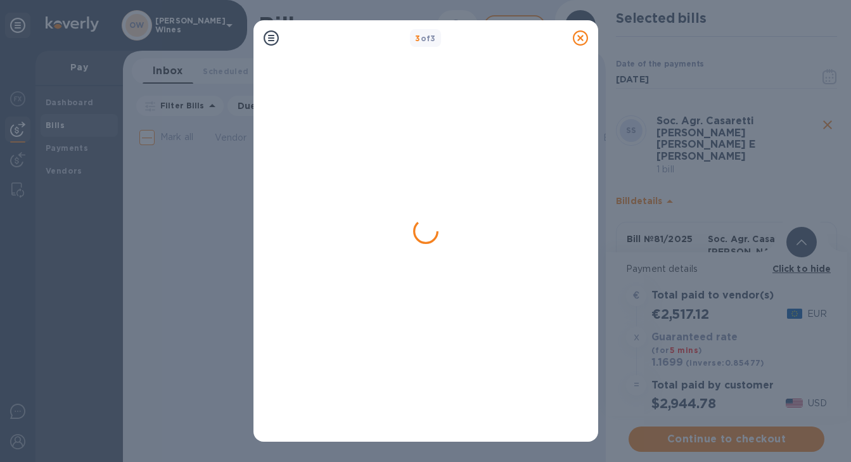
scroll to position [0, 0]
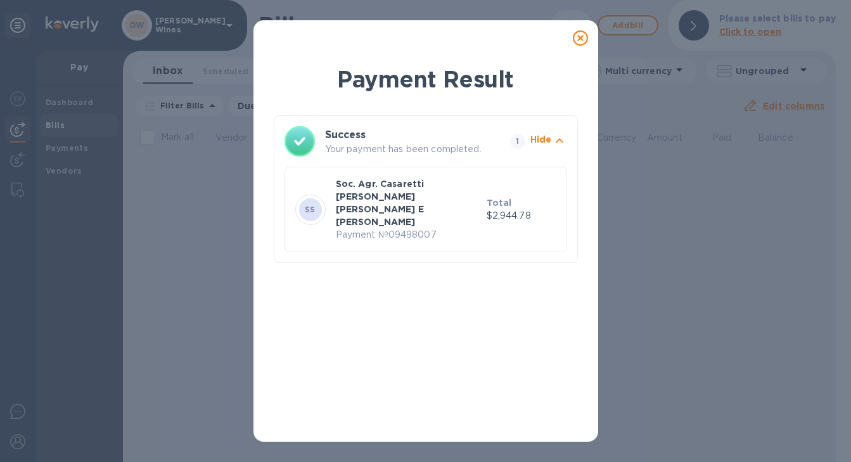
click at [578, 39] on icon at bounding box center [580, 37] width 15 height 15
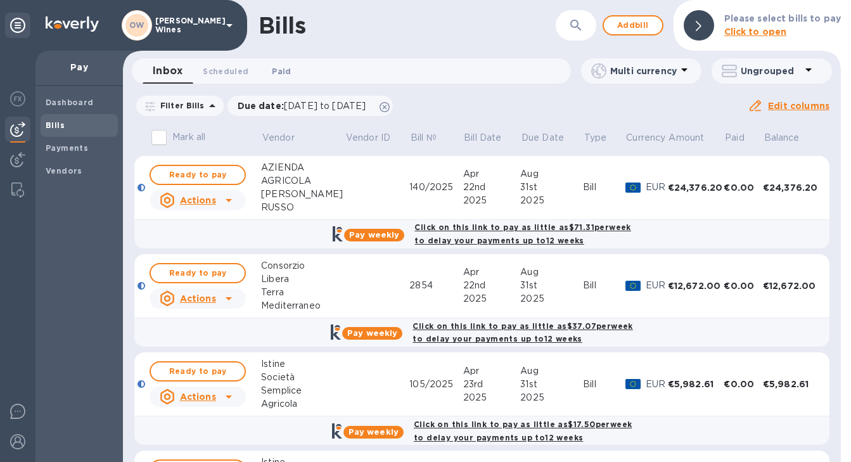
click at [278, 74] on span "Paid 0" at bounding box center [281, 71] width 19 height 13
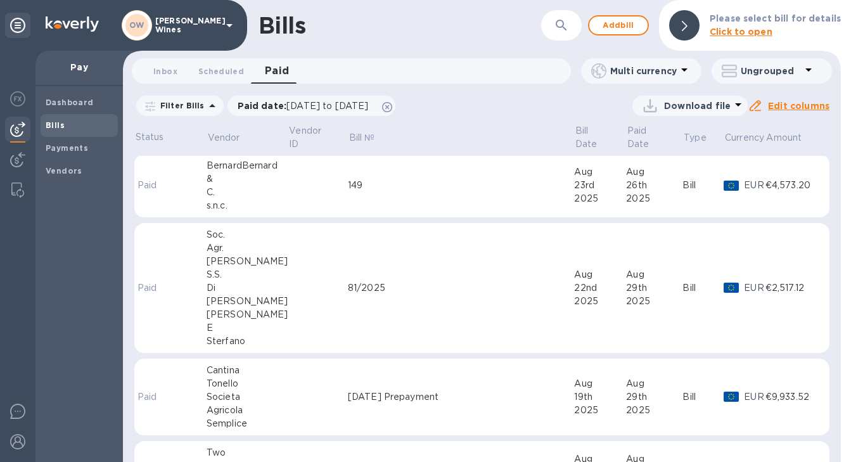
scroll to position [155, 0]
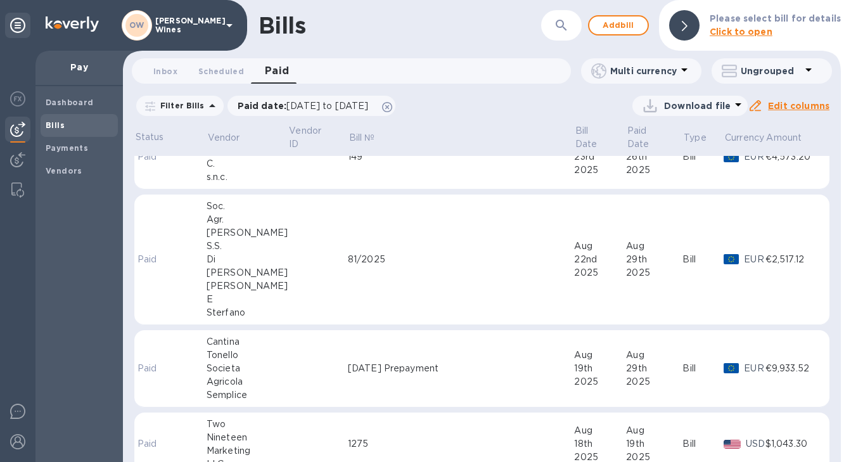
click at [294, 252] on td at bounding box center [318, 260] width 60 height 131
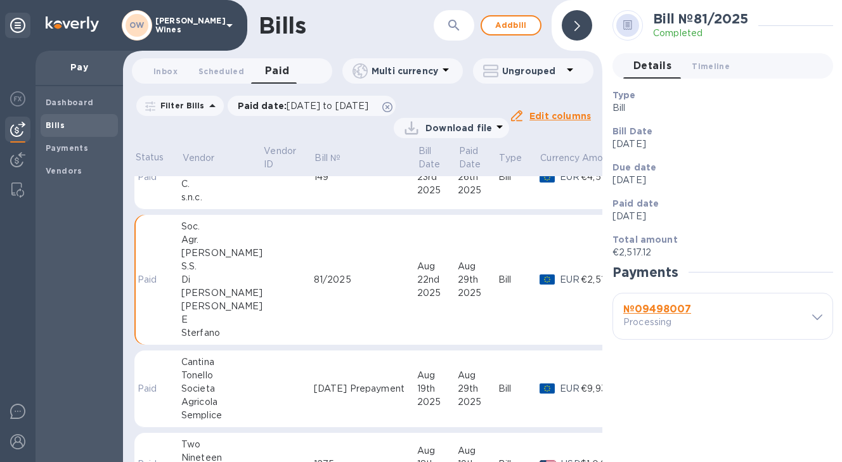
click at [661, 309] on b "№ 09498007" at bounding box center [657, 309] width 68 height 12
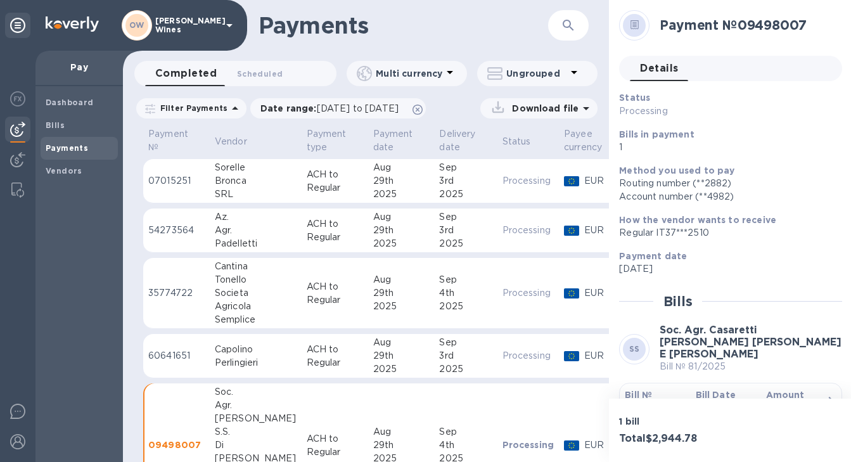
click at [641, 390] on b "Bill №" at bounding box center [638, 395] width 27 height 10
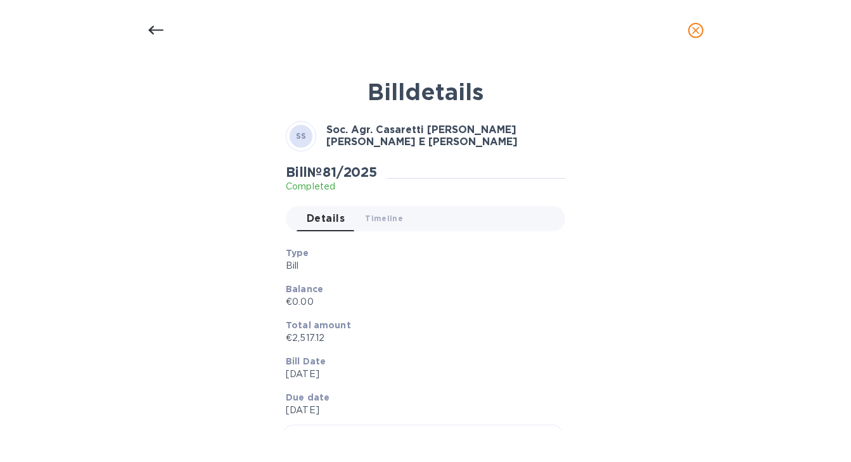
click at [157, 28] on icon at bounding box center [155, 30] width 15 height 15
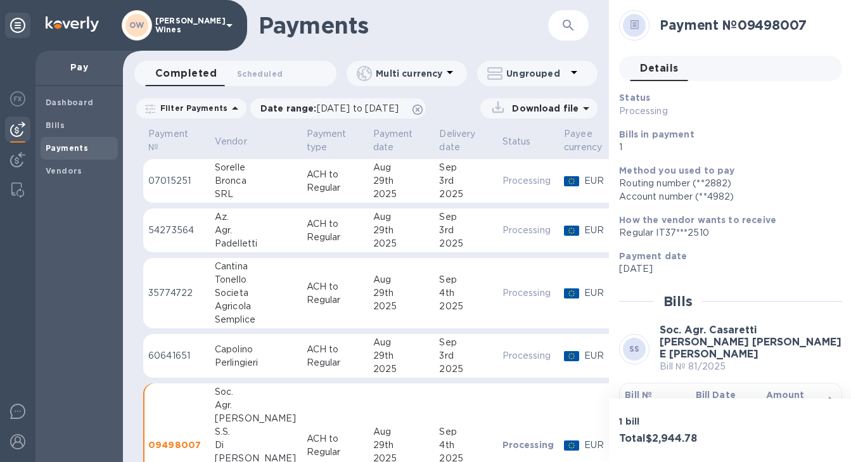
scroll to position [30, 0]
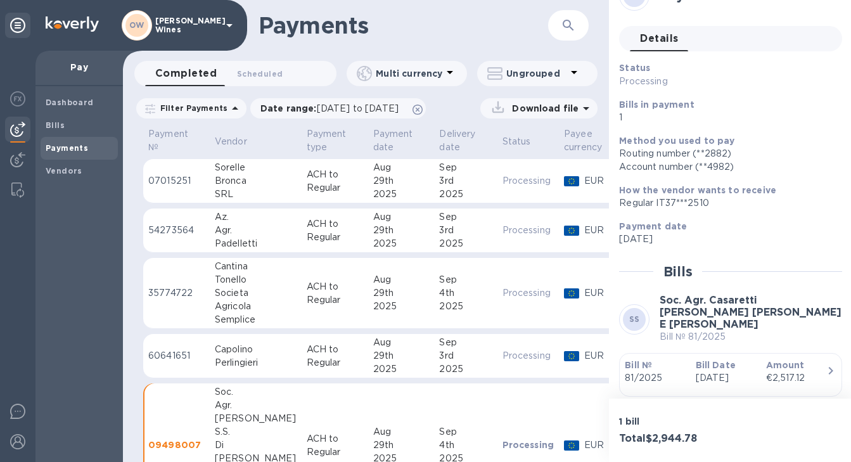
click at [242, 353] on div "Capolino" at bounding box center [256, 349] width 82 height 13
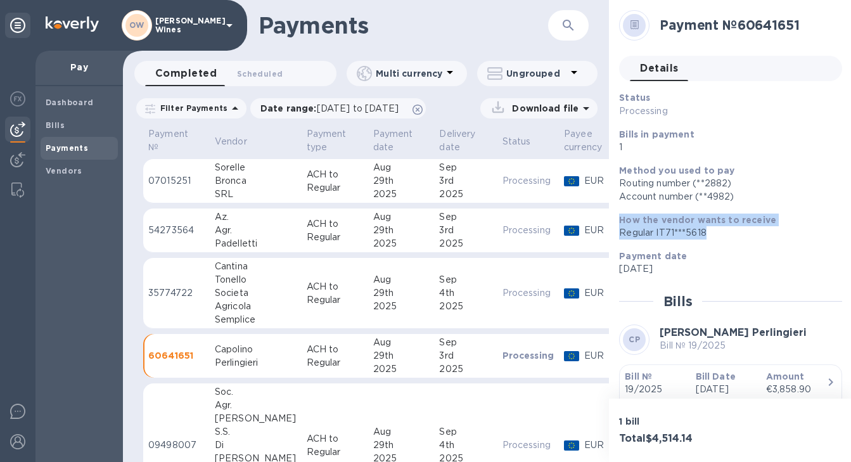
drag, startPoint x: 845, startPoint y: 210, endPoint x: 844, endPoint y: 239, distance: 28.6
click at [844, 239] on div "Payment № 60641651 Details 0 Status Processing Bills in payment 1 Method you us…" at bounding box center [730, 199] width 243 height 399
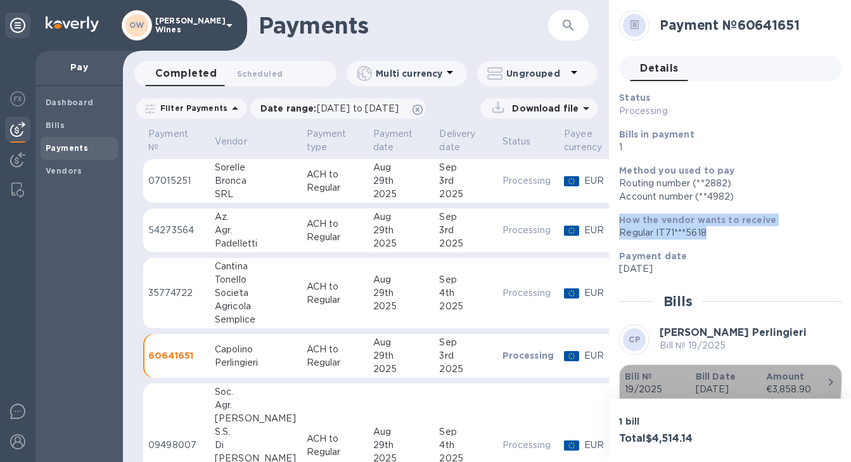
click at [642, 379] on b "Bill №" at bounding box center [638, 377] width 27 height 10
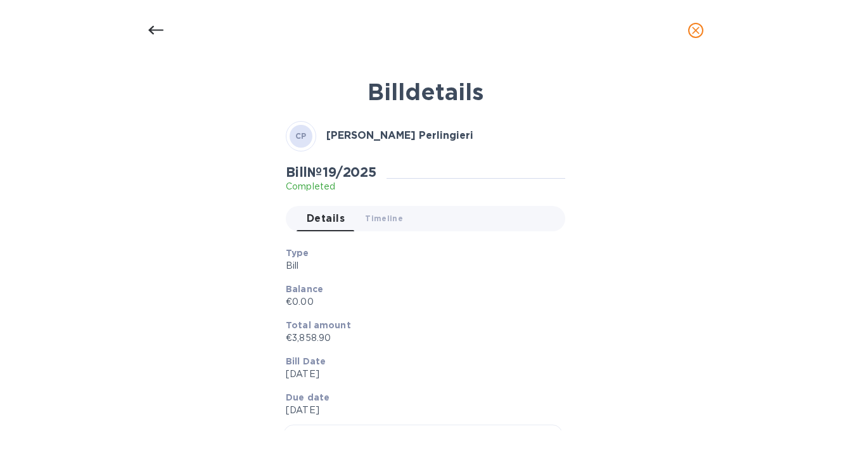
click at [151, 30] on icon at bounding box center [155, 30] width 15 height 9
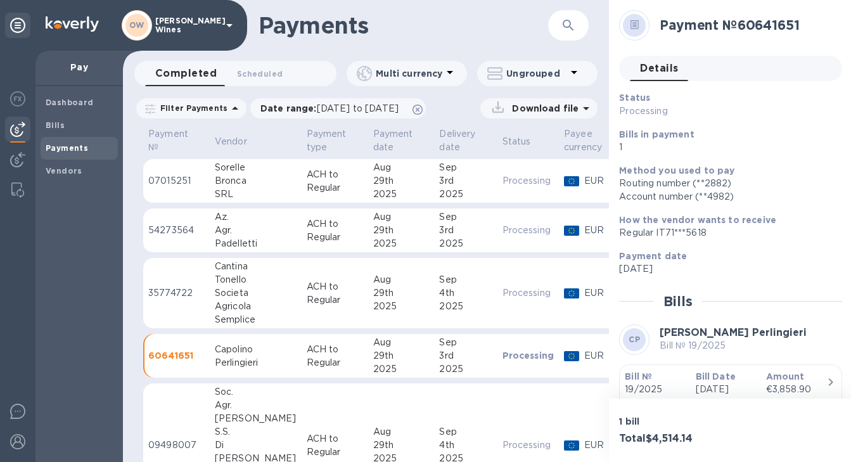
scroll to position [23, 0]
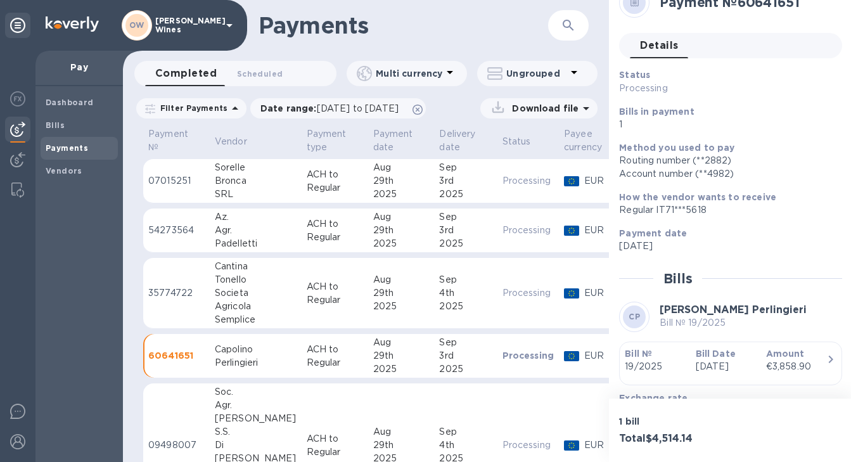
click at [236, 287] on div "Societa" at bounding box center [256, 293] width 82 height 13
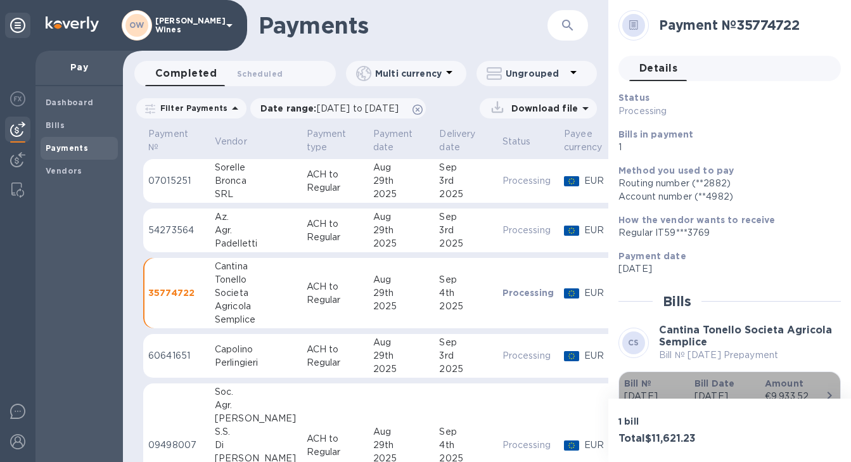
click at [642, 382] on b "Bill №" at bounding box center [638, 384] width 27 height 10
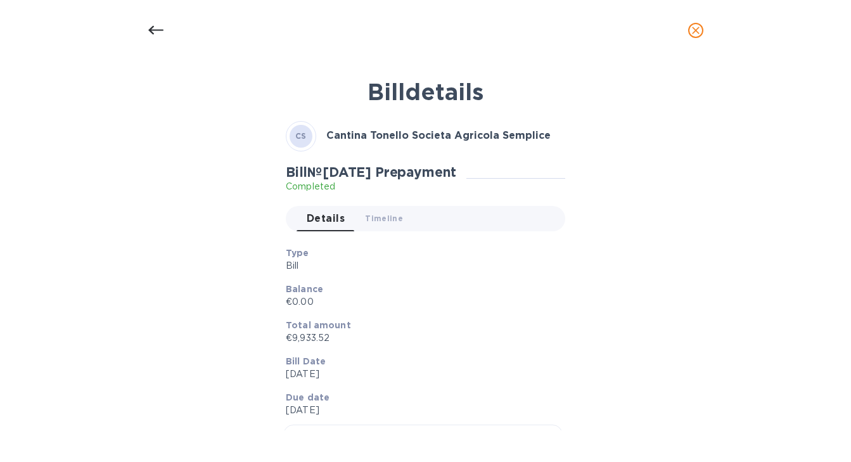
click at [155, 32] on icon at bounding box center [155, 30] width 15 height 15
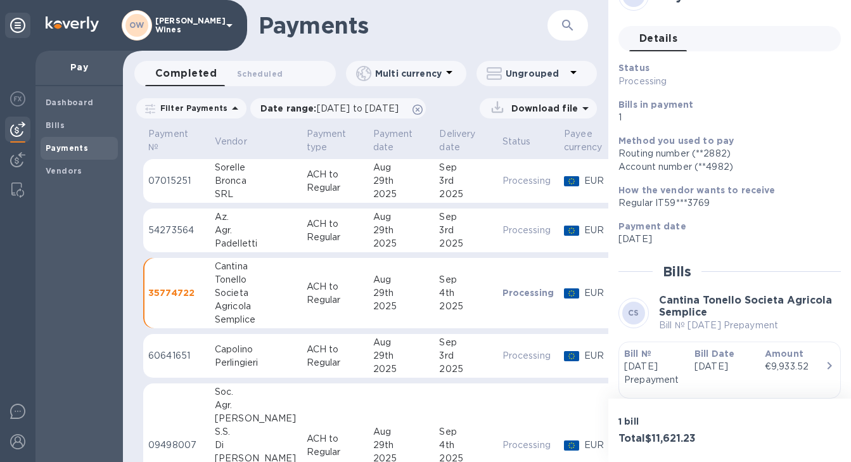
click at [233, 235] on div "Agr." at bounding box center [256, 230] width 82 height 13
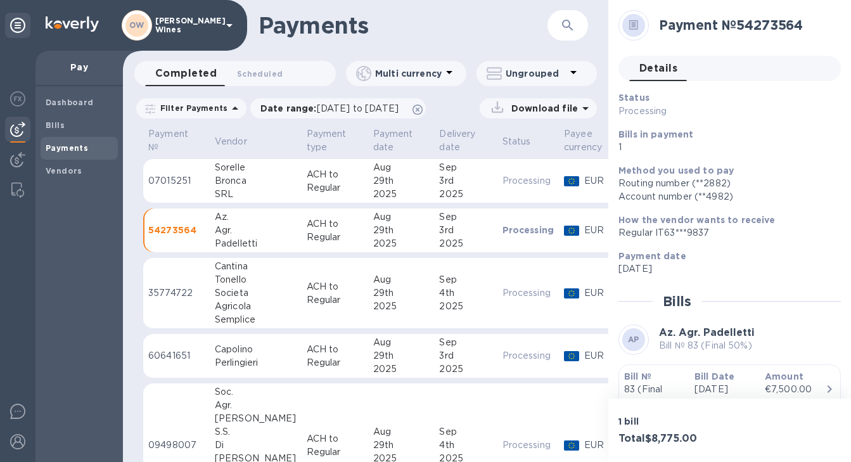
click at [646, 378] on b "Bill №" at bounding box center [638, 377] width 27 height 10
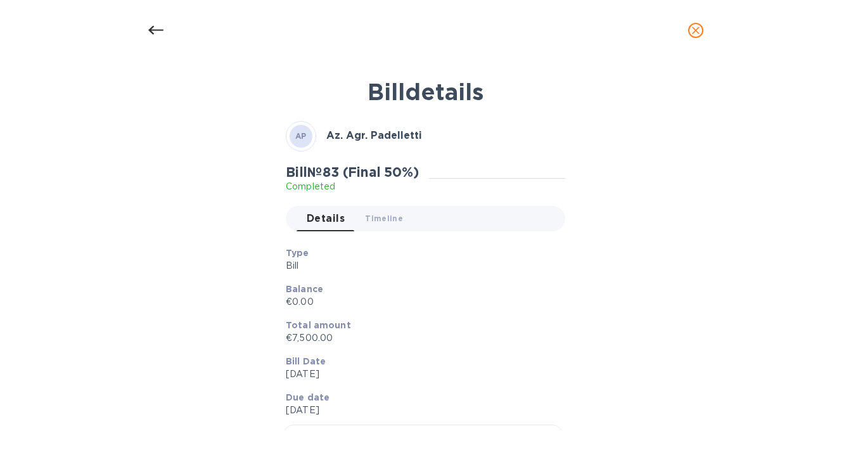
click at [146, 18] on div at bounding box center [156, 30] width 30 height 30
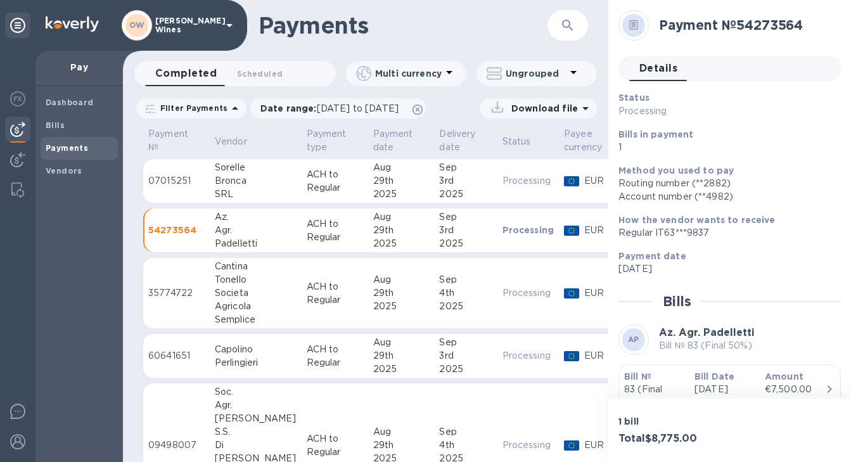
scroll to position [23, 0]
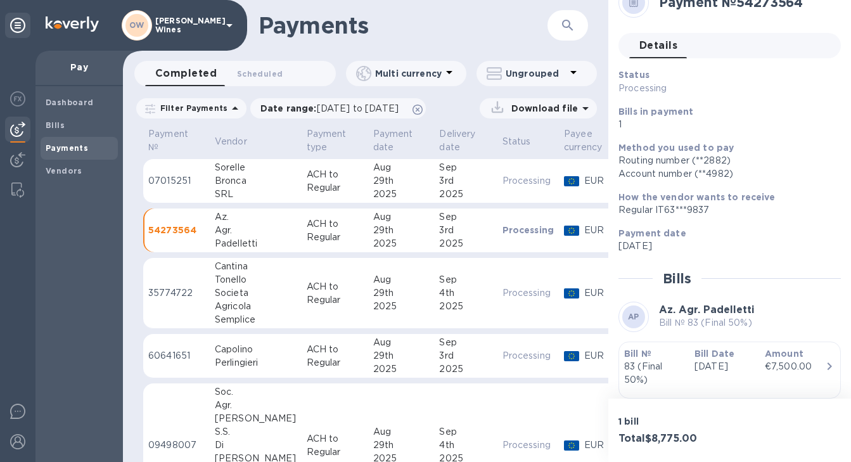
click at [231, 181] on div "Bronca" at bounding box center [256, 180] width 82 height 13
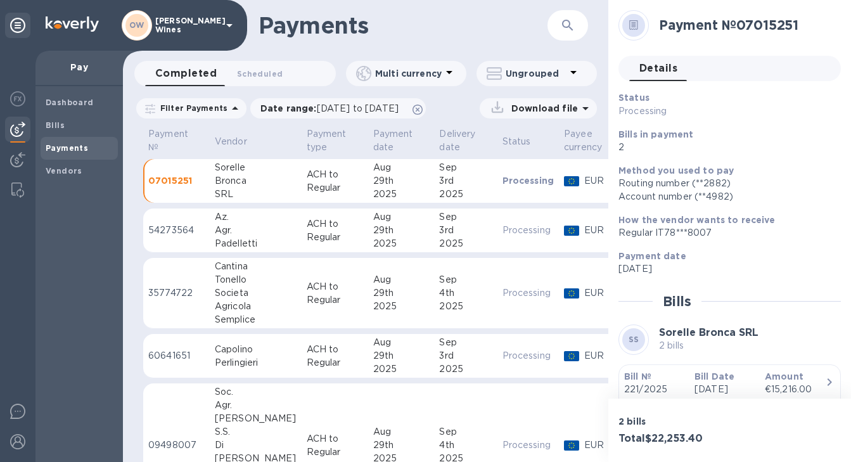
click at [640, 374] on b "Bill №" at bounding box center [638, 377] width 27 height 10
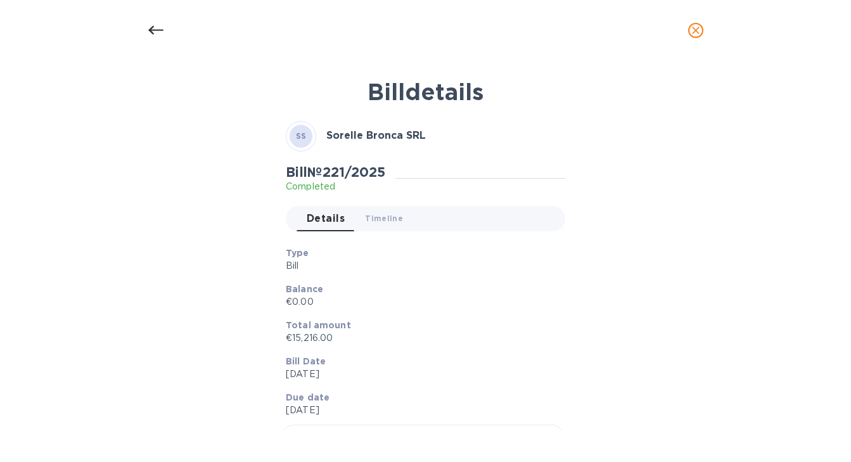
click at [152, 30] on icon at bounding box center [155, 30] width 15 height 15
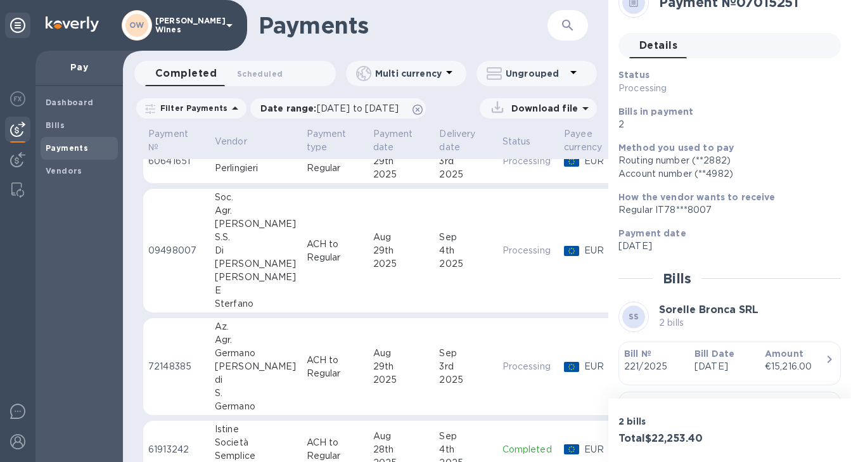
scroll to position [217, 0]
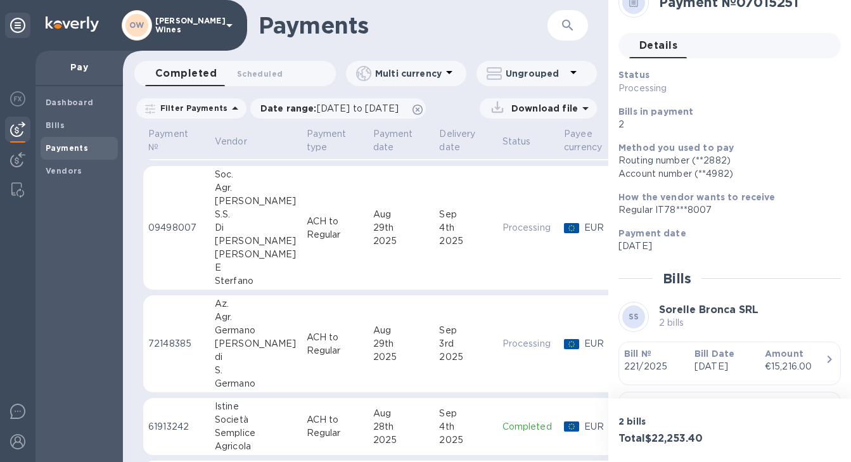
click at [233, 331] on div "Germano" at bounding box center [256, 330] width 82 height 13
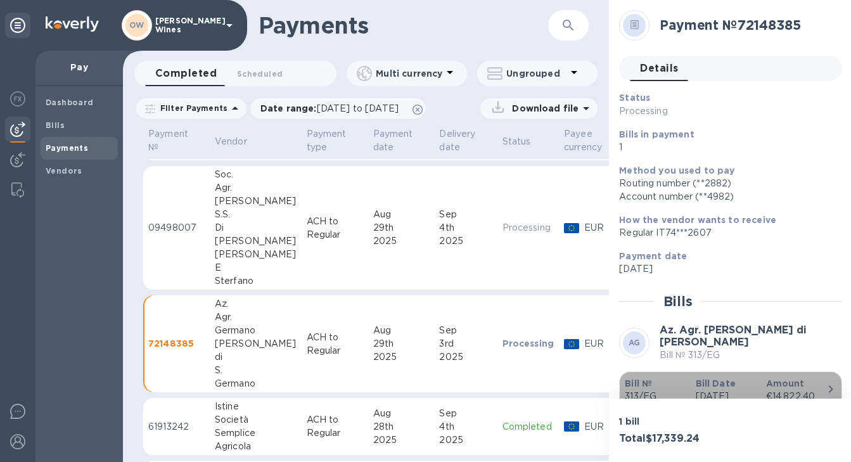
click at [645, 383] on b "Bill №" at bounding box center [638, 384] width 27 height 10
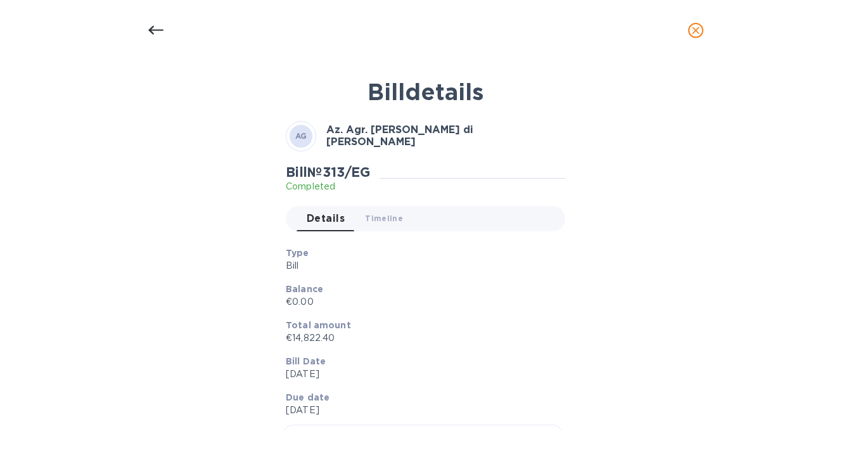
scroll to position [217, 0]
click at [153, 29] on icon at bounding box center [155, 30] width 15 height 15
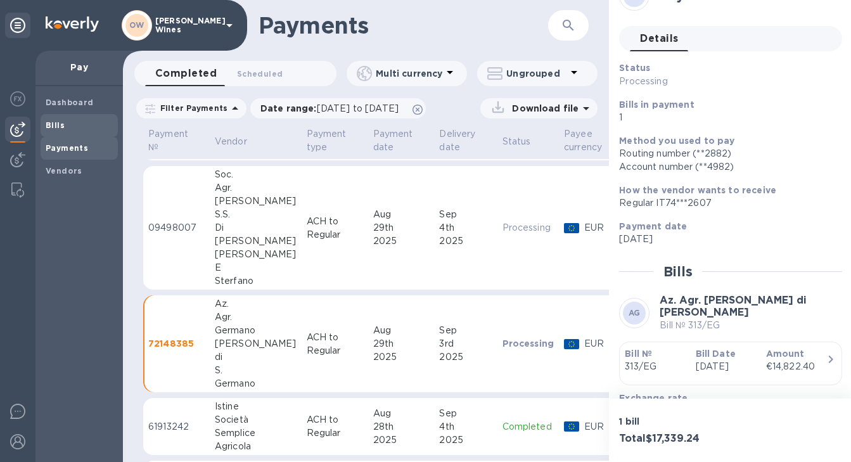
click at [54, 122] on b "Bills" at bounding box center [55, 125] width 19 height 10
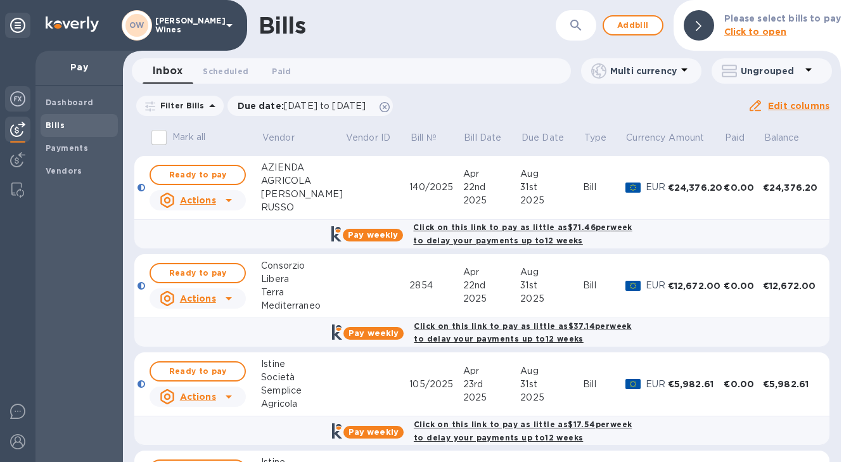
click at [18, 96] on img at bounding box center [17, 98] width 15 height 15
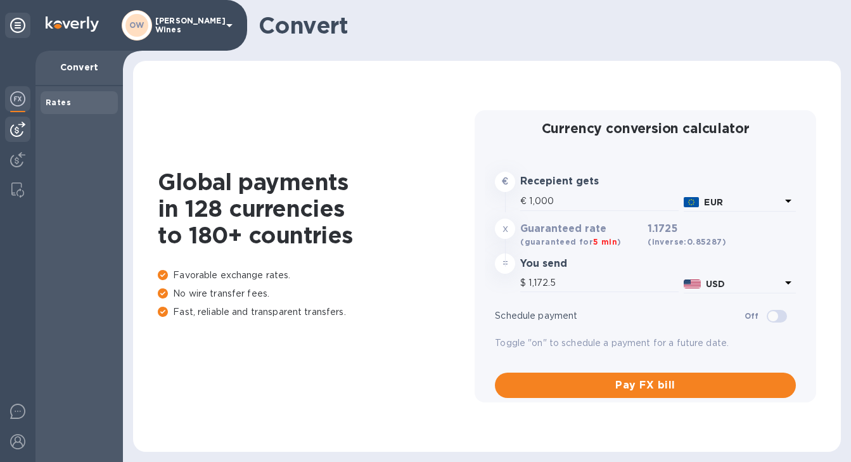
click at [14, 131] on img at bounding box center [17, 129] width 15 height 15
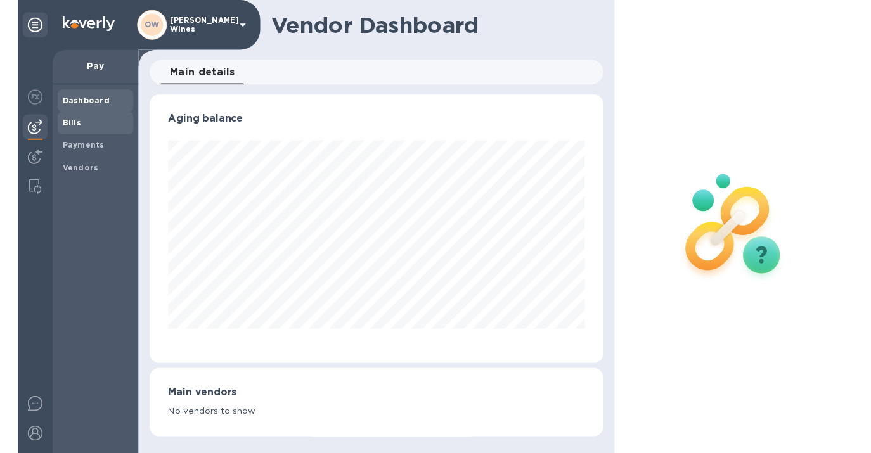
scroll to position [274, 463]
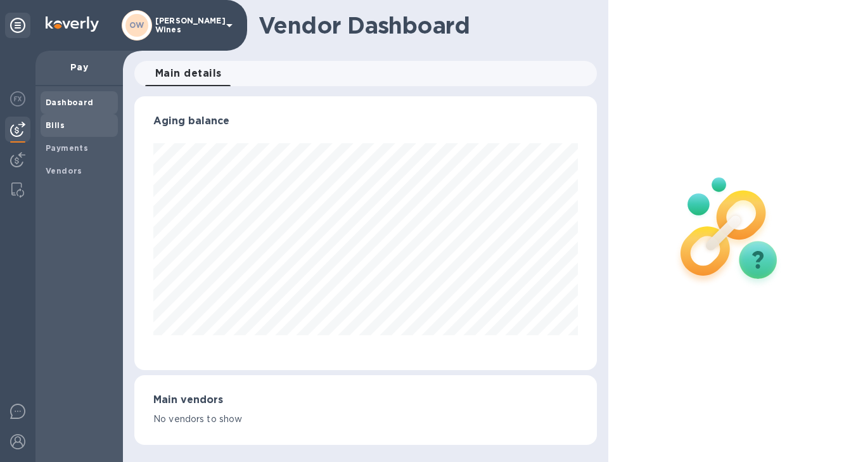
click at [52, 124] on b "Bills" at bounding box center [55, 125] width 19 height 10
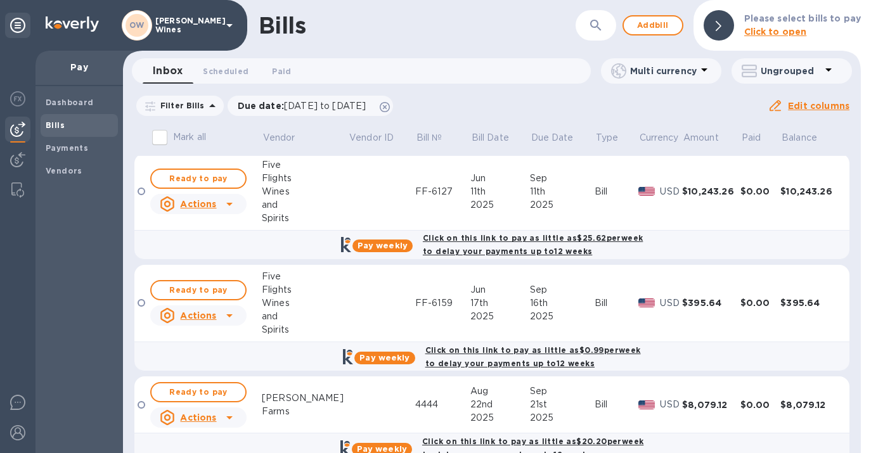
scroll to position [1168, 0]
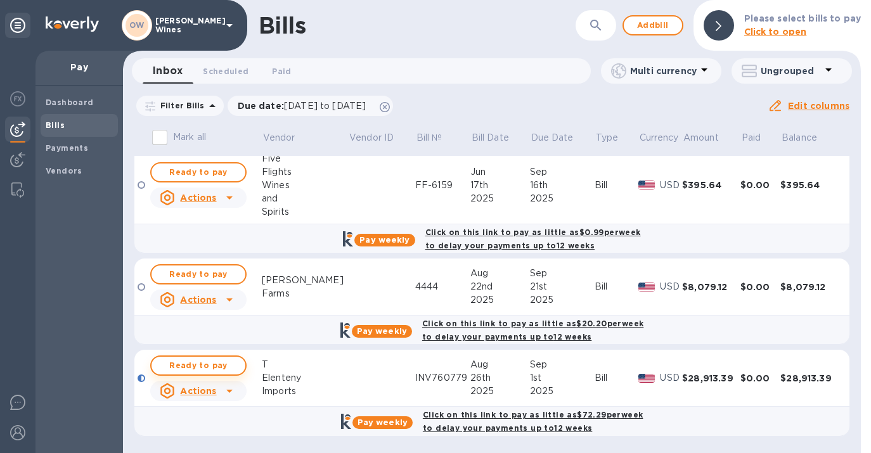
click at [209, 370] on span "Ready to pay" at bounding box center [199, 365] width 74 height 15
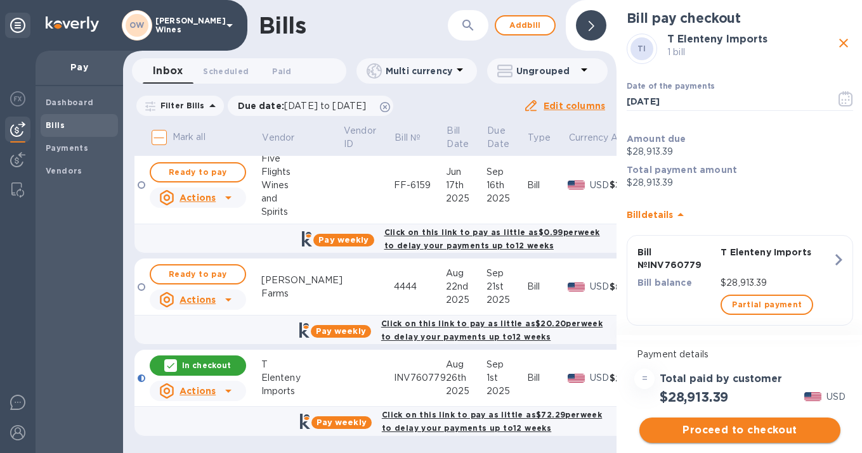
click at [727, 431] on span "Proceed to checkout" at bounding box center [739, 430] width 181 height 15
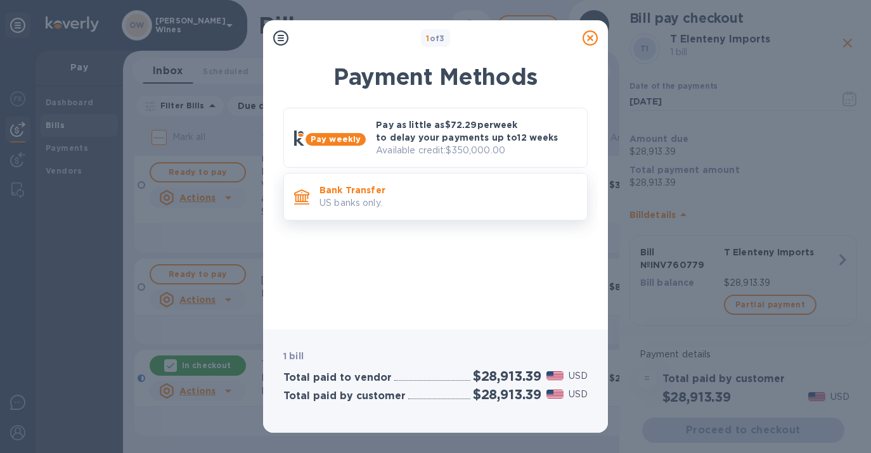
click at [398, 199] on p "US banks only." at bounding box center [448, 203] width 257 height 13
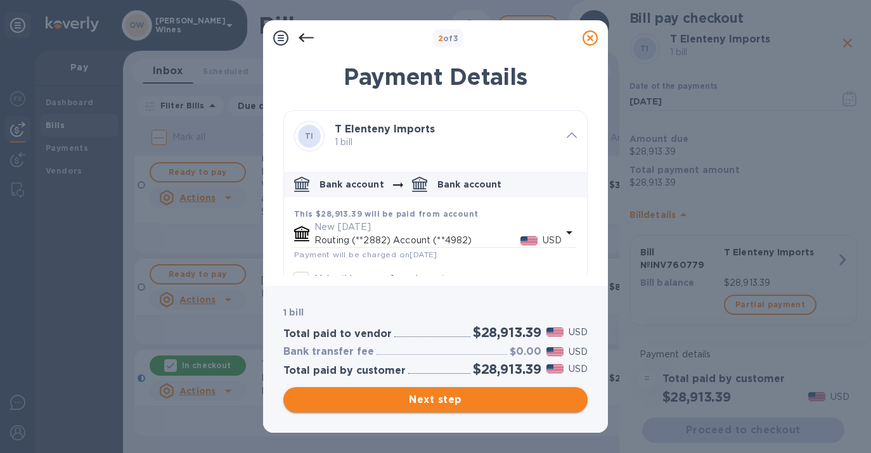
click at [452, 399] on span "Next step" at bounding box center [436, 399] width 284 height 15
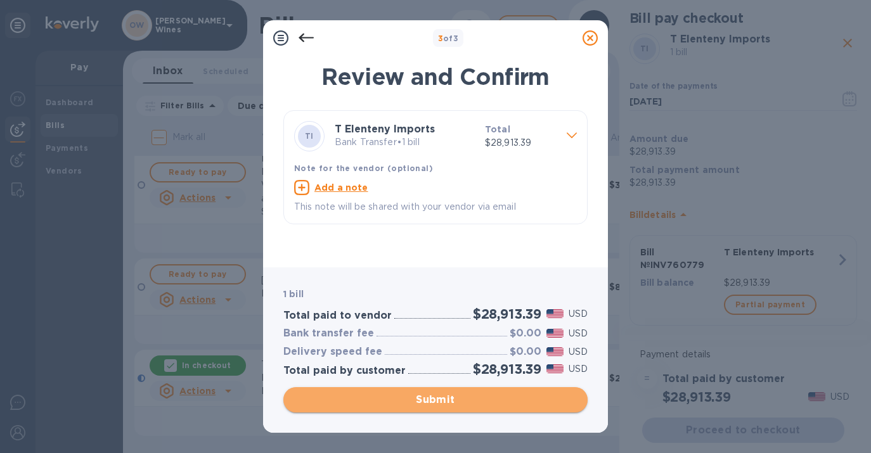
click at [452, 398] on span "Submit" at bounding box center [436, 399] width 284 height 15
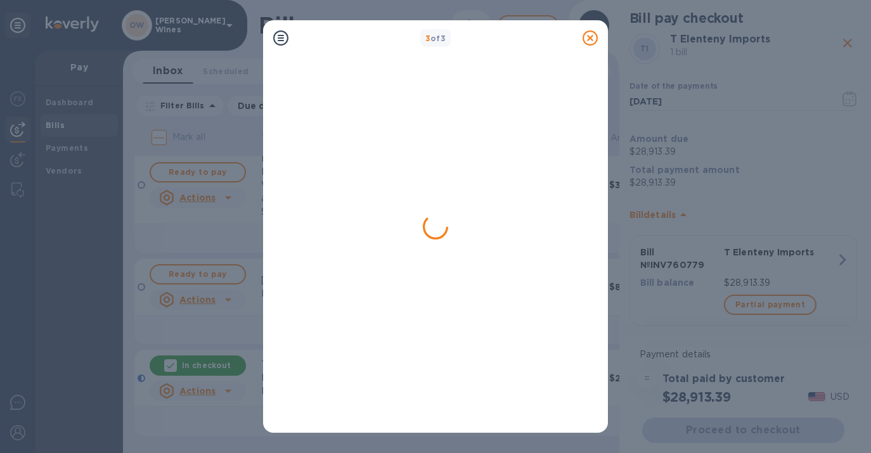
scroll to position [0, 0]
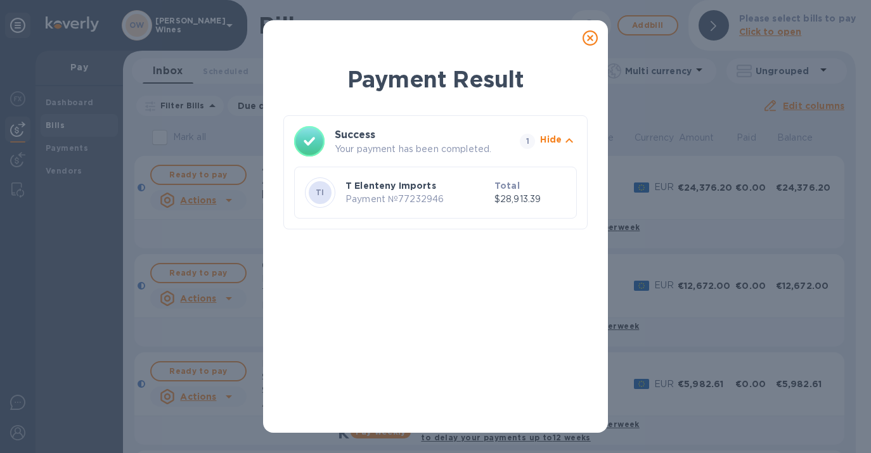
click at [590, 46] on div at bounding box center [590, 37] width 25 height 25
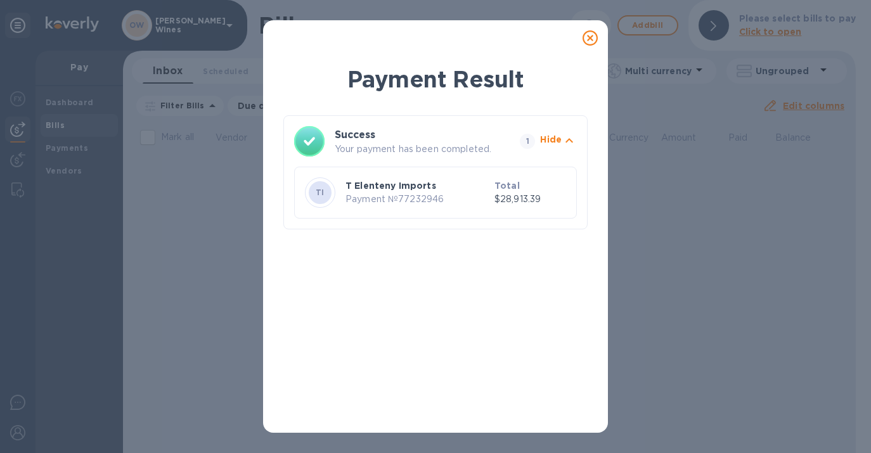
click at [587, 30] on icon at bounding box center [590, 37] width 15 height 15
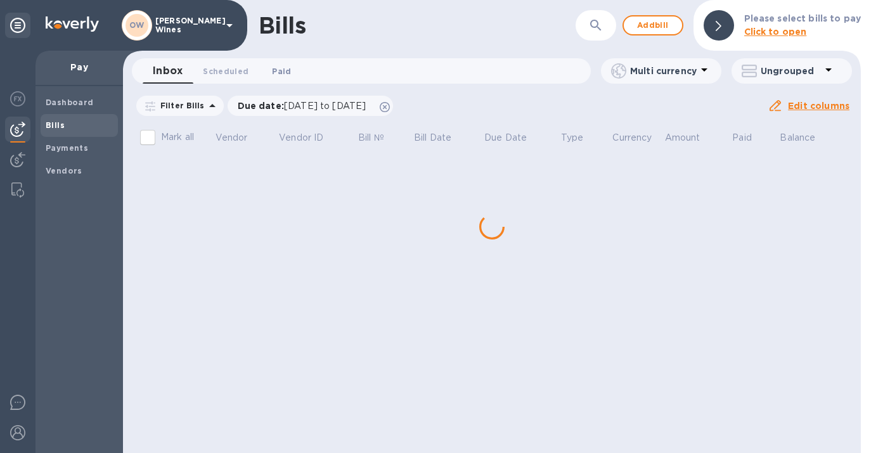
click at [277, 67] on span "Paid 0" at bounding box center [281, 71] width 19 height 13
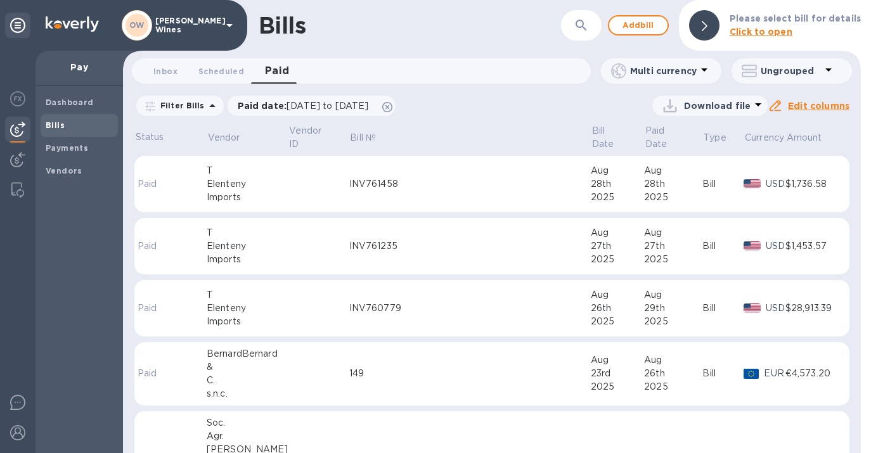
click at [227, 310] on div "Elenteny" at bounding box center [248, 308] width 82 height 13
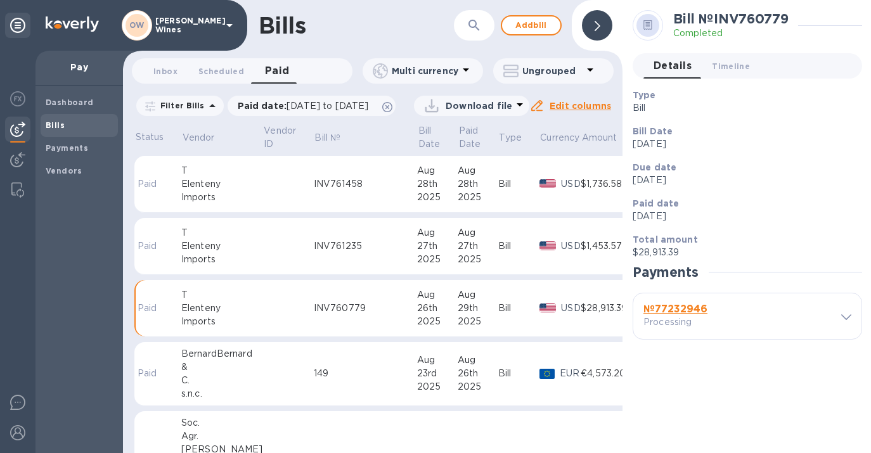
click at [677, 311] on b "№ 77232946" at bounding box center [676, 309] width 64 height 12
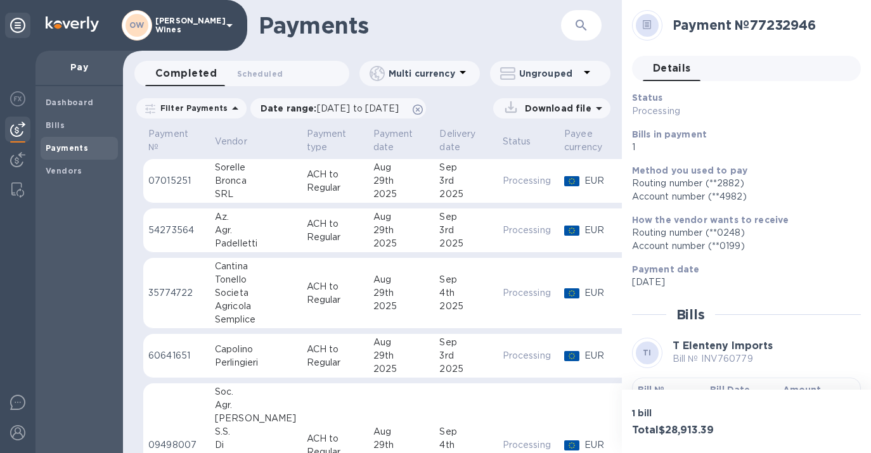
click at [677, 378] on button "Bill № INV760779 Bill Date [DATE] Amount $28,913.39" at bounding box center [746, 400] width 229 height 44
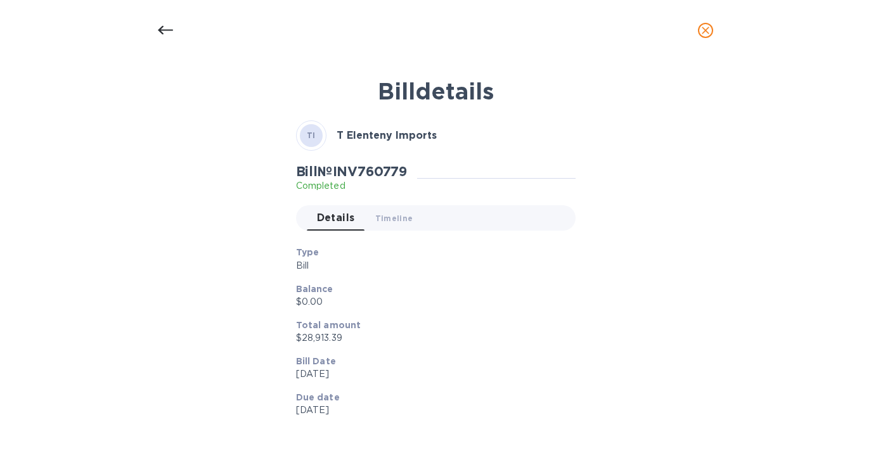
click at [158, 29] on icon at bounding box center [165, 30] width 15 height 9
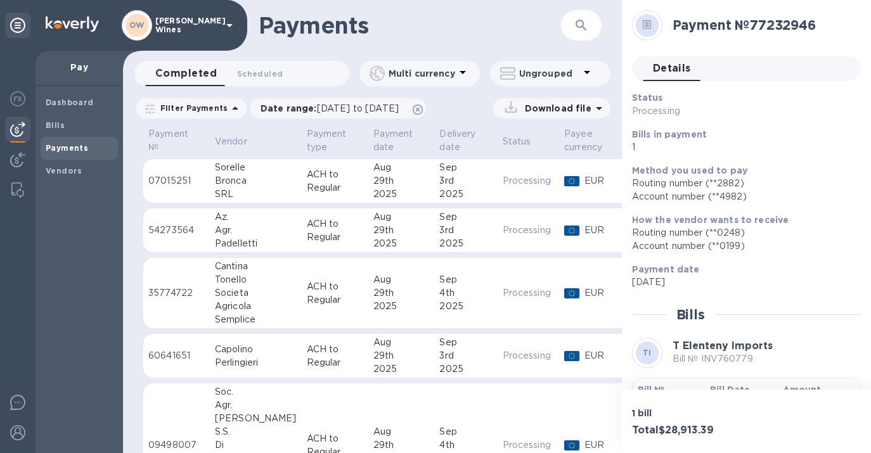
scroll to position [45, 0]
